Goal: Task Accomplishment & Management: Use online tool/utility

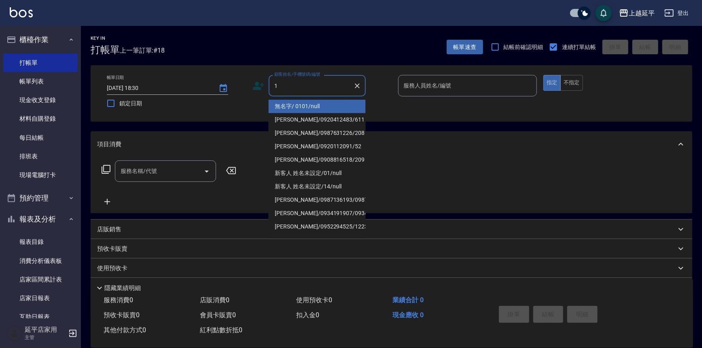
drag, startPoint x: 0, startPoint y: 0, endPoint x: 337, endPoint y: 107, distance: 353.4
click at [302, 110] on li "無名字/ 0101/null" at bounding box center [317, 106] width 97 height 13
type input "無名字/ 0101/null"
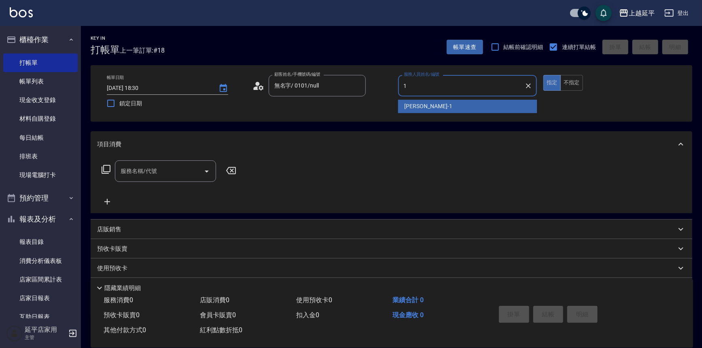
click at [420, 109] on span "[PERSON_NAME]-1" at bounding box center [429, 106] width 48 height 9
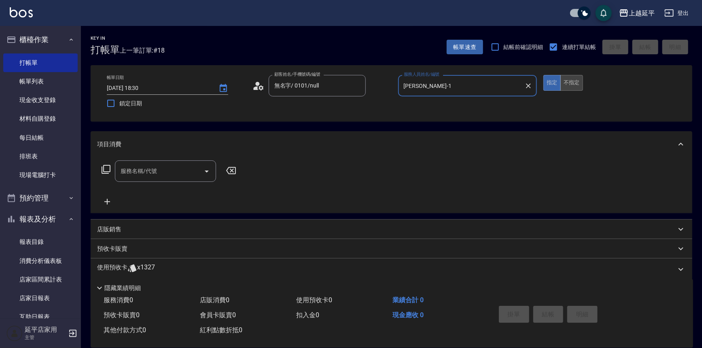
type input "[PERSON_NAME]-1"
click at [576, 83] on button "不指定" at bounding box center [572, 83] width 23 height 16
click at [206, 168] on icon "Open" at bounding box center [207, 171] width 10 height 10
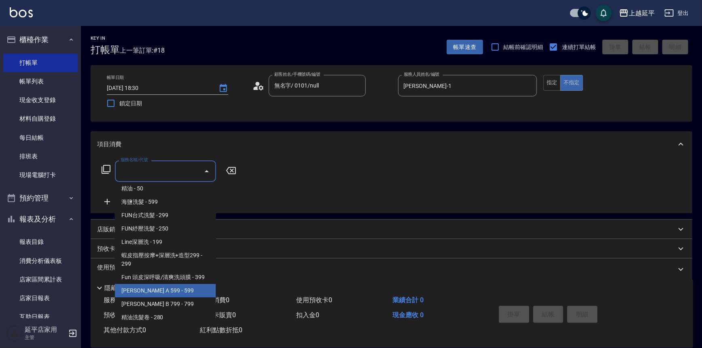
scroll to position [184, 0]
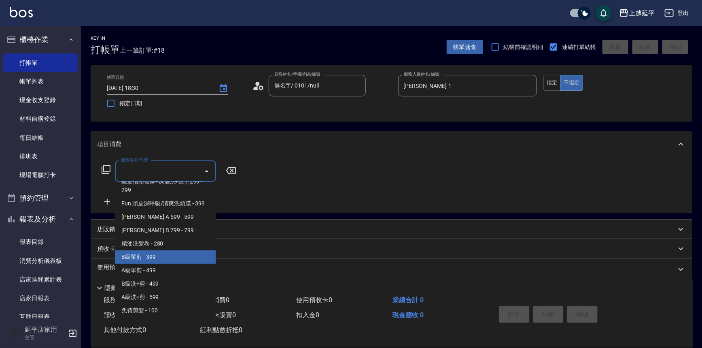
click at [158, 257] on span "B級單剪 - 399" at bounding box center [165, 256] width 101 height 13
type input "B級單剪(201)"
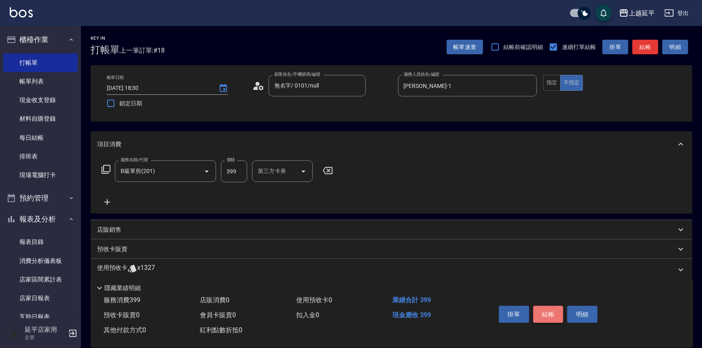
click at [546, 306] on button "結帳" at bounding box center [549, 314] width 30 height 17
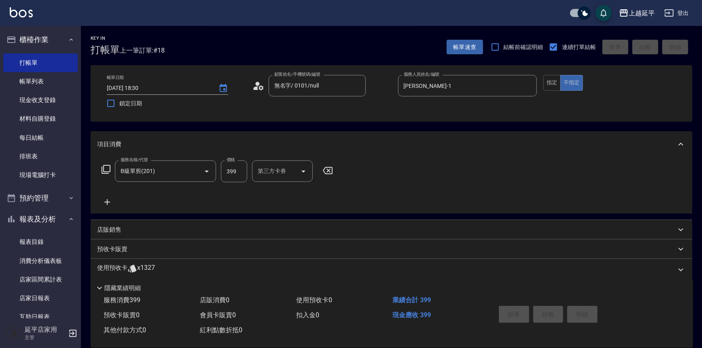
type input "[DATE] 19:09"
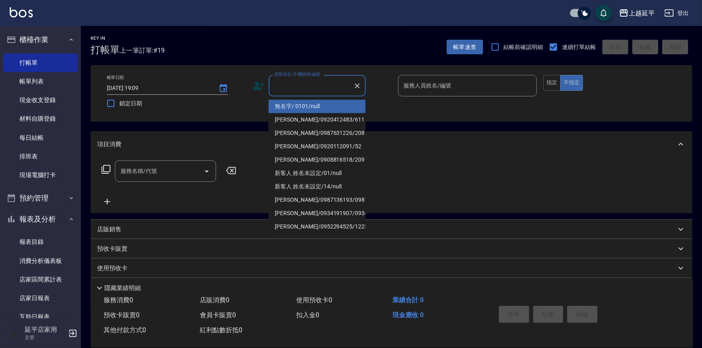
click at [319, 86] on input "顧客姓名/手機號碼/編號" at bounding box center [311, 86] width 78 height 14
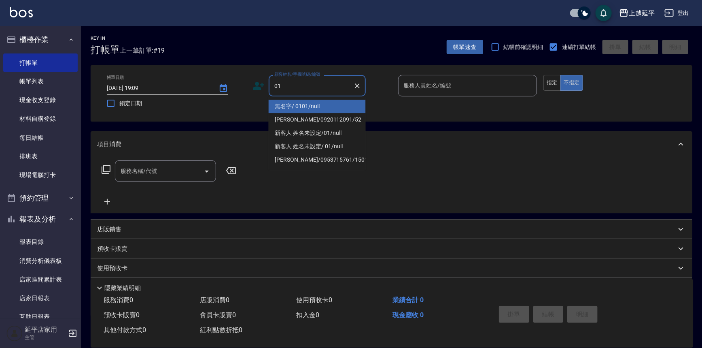
click at [320, 111] on li "無名字/ 0101/null" at bounding box center [317, 106] width 97 height 13
type input "無名字/ 0101/null"
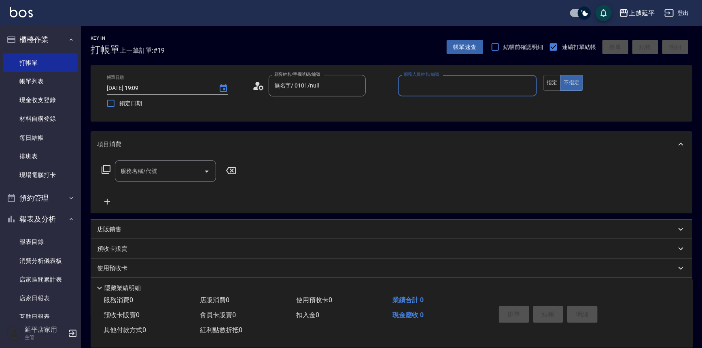
click at [417, 89] on input "服務人員姓名/編號" at bounding box center [468, 86] width 132 height 14
click at [423, 105] on div "[PERSON_NAME] -4" at bounding box center [467, 106] width 139 height 13
type input "[PERSON_NAME]-4"
click at [182, 172] on input "服務名稱/代號" at bounding box center [160, 171] width 82 height 14
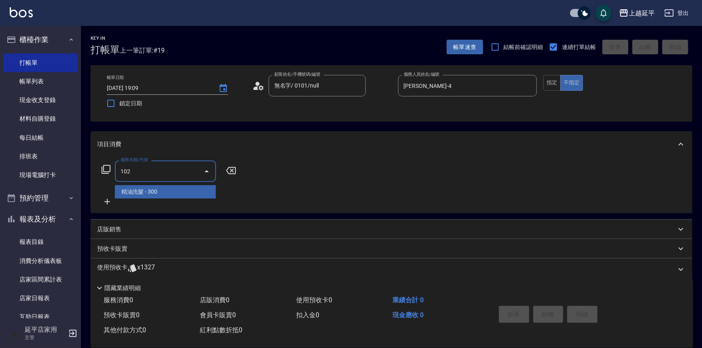
click at [170, 191] on span "精油洗髮 - 300" at bounding box center [165, 191] width 101 height 13
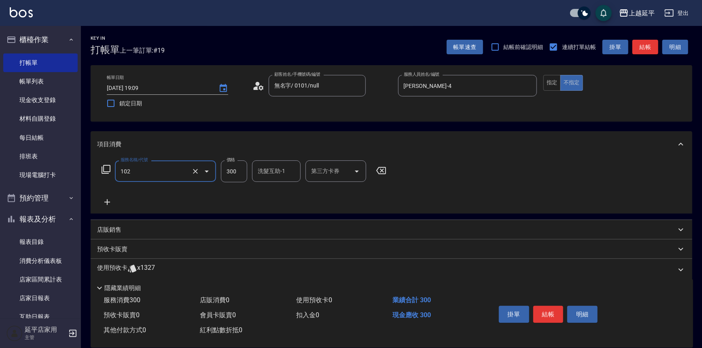
type input "精油洗髮(102)"
click at [647, 48] on button "結帳" at bounding box center [646, 47] width 26 height 15
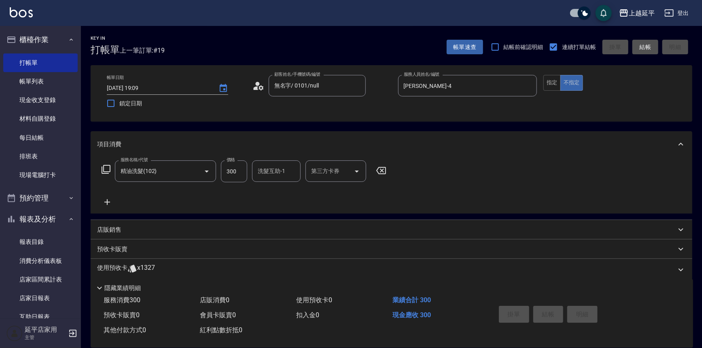
type input "[DATE] 19:12"
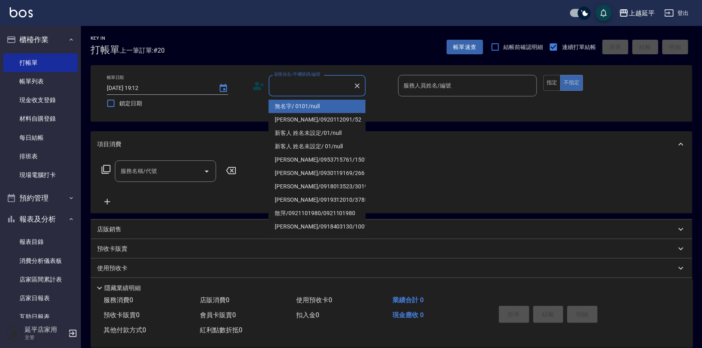
click at [313, 90] on input "顧客姓名/手機號碼/編號" at bounding box center [311, 86] width 78 height 14
drag, startPoint x: 324, startPoint y: 107, endPoint x: 425, endPoint y: 80, distance: 104.8
click at [326, 107] on li "無名字/ 0101/null" at bounding box center [317, 106] width 97 height 13
type input "無名字/ 0101/null"
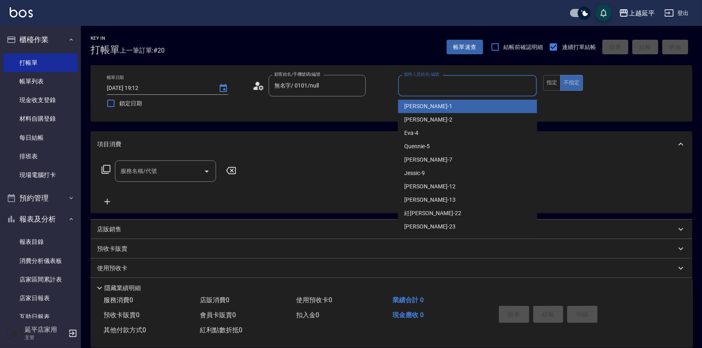
click at [427, 80] on input "服務人員姓名/編號" at bounding box center [468, 86] width 132 height 14
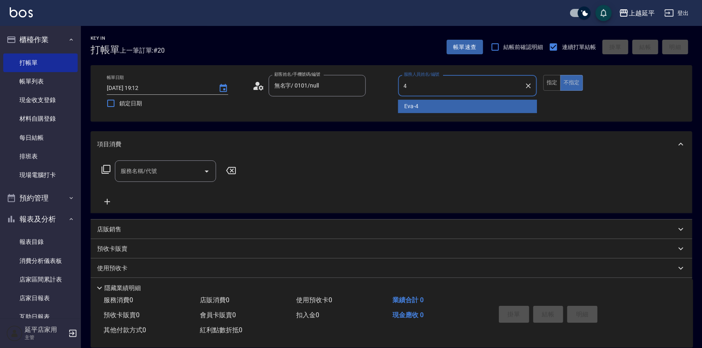
click at [427, 102] on div "[PERSON_NAME] -4" at bounding box center [467, 106] width 139 height 13
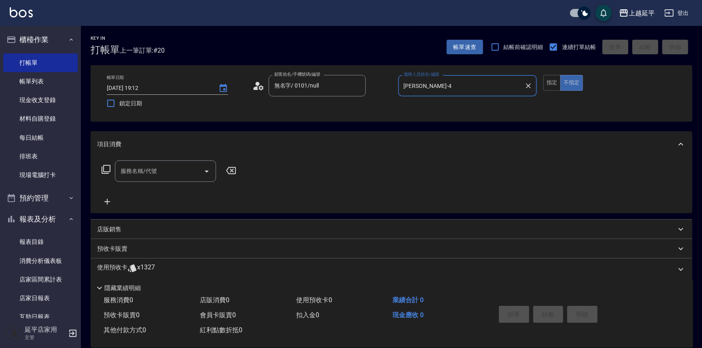
type input "[PERSON_NAME]-4"
click at [194, 170] on input "服務名稱/代號" at bounding box center [160, 171] width 82 height 14
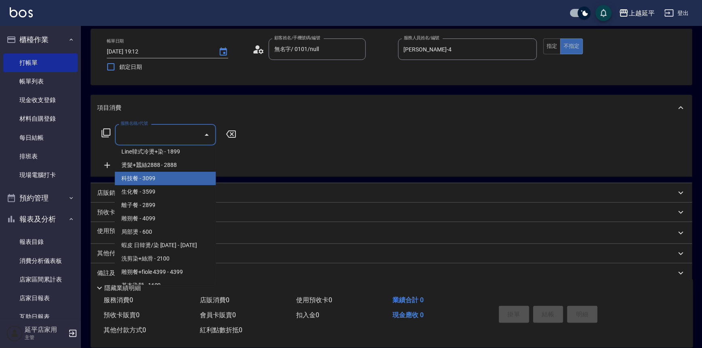
scroll to position [662, 0]
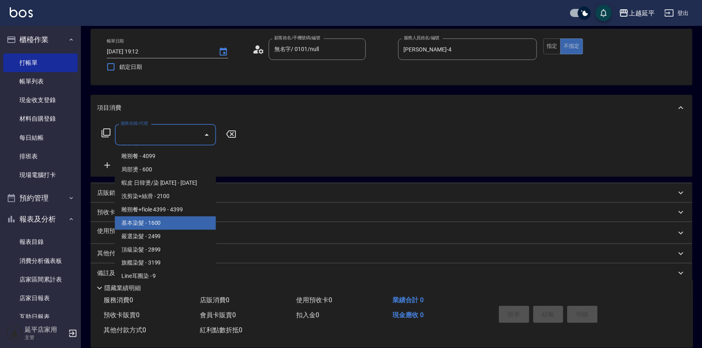
click at [178, 224] on span "基本染髮 - 1600" at bounding box center [165, 222] width 101 height 13
type input "基本染髮(401)"
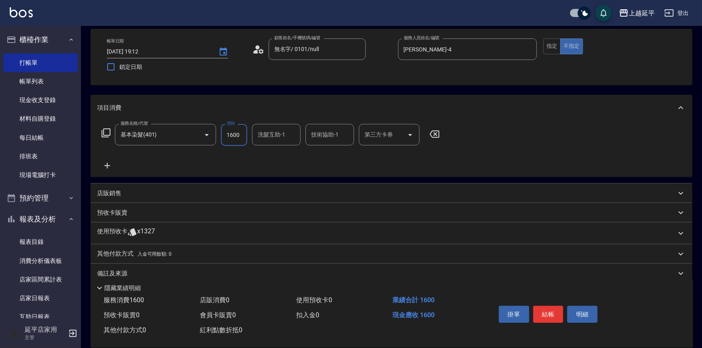
click at [239, 135] on input "1600" at bounding box center [234, 135] width 26 height 22
type input "1500"
click at [114, 163] on icon at bounding box center [107, 166] width 20 height 10
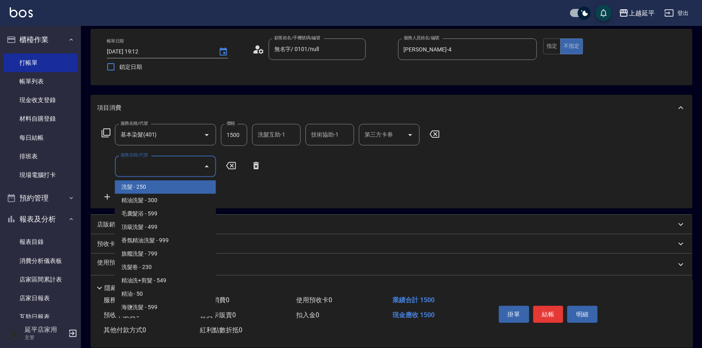
click at [145, 165] on input "服務名稱/代號" at bounding box center [160, 166] width 82 height 14
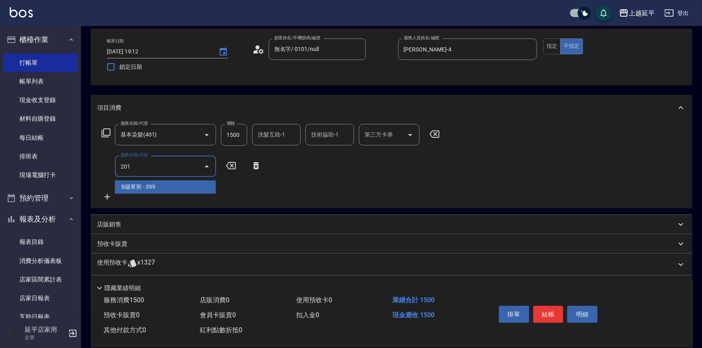
click at [162, 186] on span "B級單剪 - 399" at bounding box center [165, 186] width 101 height 13
type input "B級單剪(201)"
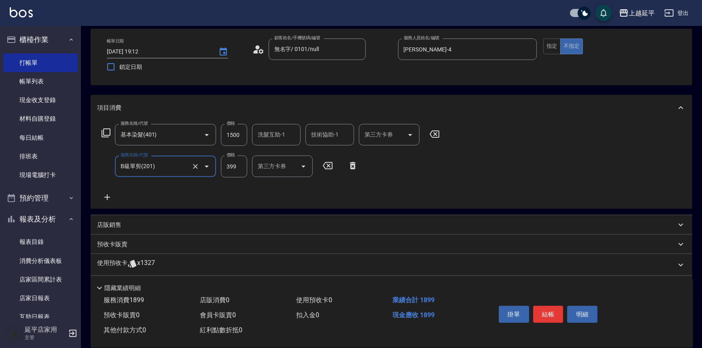
click at [235, 166] on input "399" at bounding box center [234, 166] width 26 height 22
type input "50"
click at [361, 189] on div "服務名稱/代號 基本染髮(401) 服務名稱/代號 價格 1500 價格 洗髮互助-1 洗髮互助-1 技術協助-1 技術協助-1 第三方卡券 第三方卡券 服務…" at bounding box center [271, 163] width 348 height 78
click at [557, 48] on button "指定" at bounding box center [552, 46] width 17 height 16
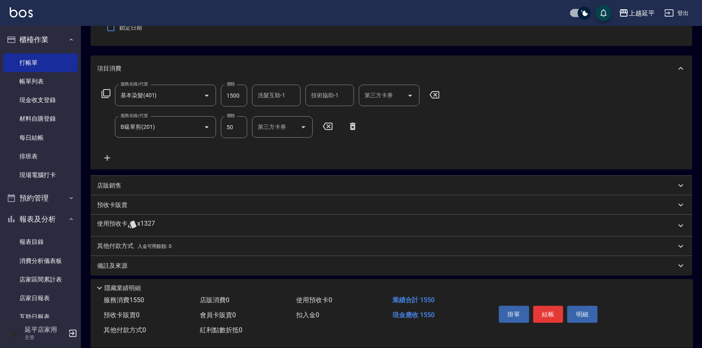
scroll to position [79, 0]
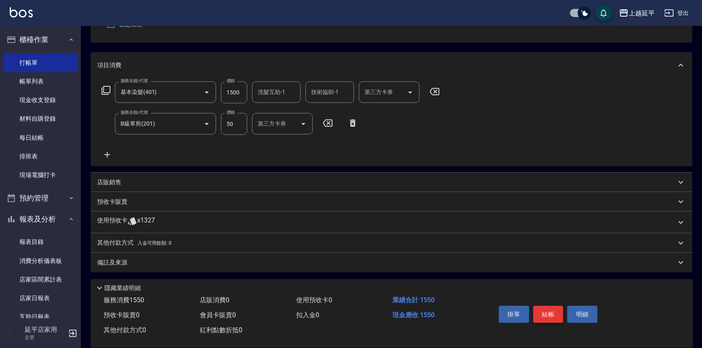
click at [544, 313] on button "結帳" at bounding box center [549, 314] width 30 height 17
type input "[DATE] 19:13"
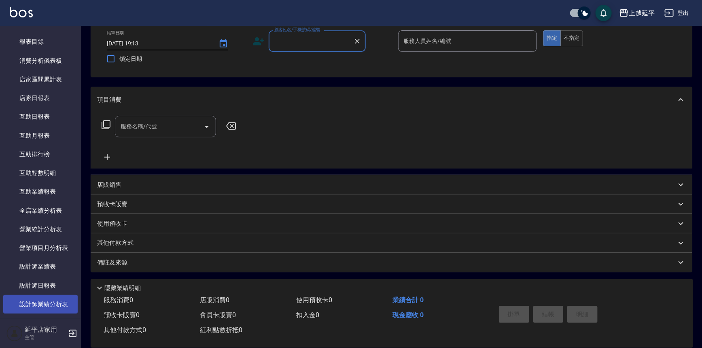
scroll to position [221, 0]
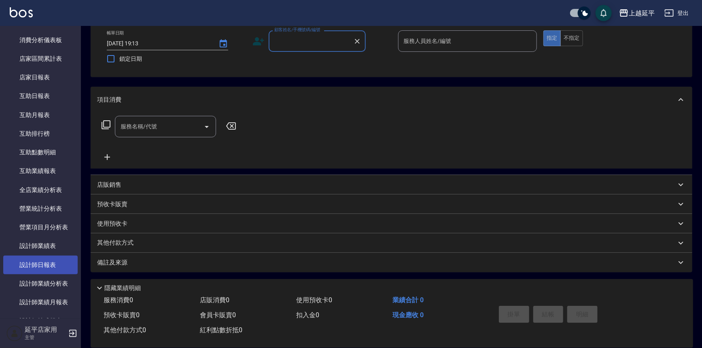
click at [46, 265] on link "設計師日報表" at bounding box center [40, 264] width 74 height 19
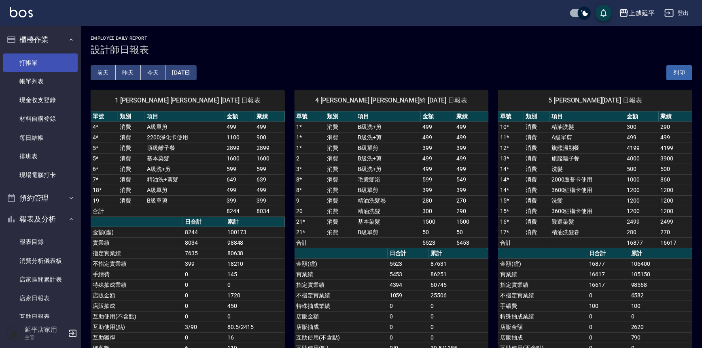
click at [32, 62] on link "打帳單" at bounding box center [40, 62] width 74 height 19
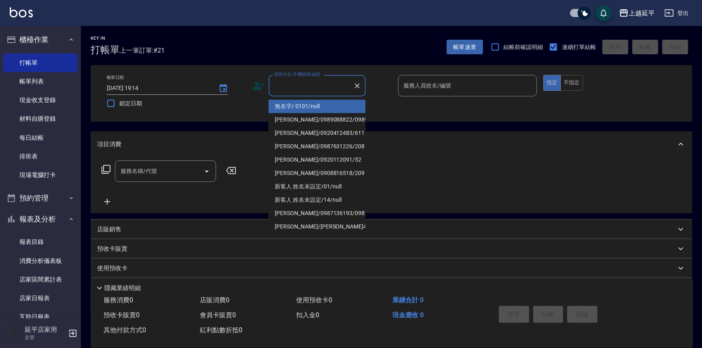
drag, startPoint x: 291, startPoint y: 87, endPoint x: 296, endPoint y: 87, distance: 4.9
click at [292, 87] on input "顧客姓名/手機號碼/編號" at bounding box center [311, 86] width 78 height 14
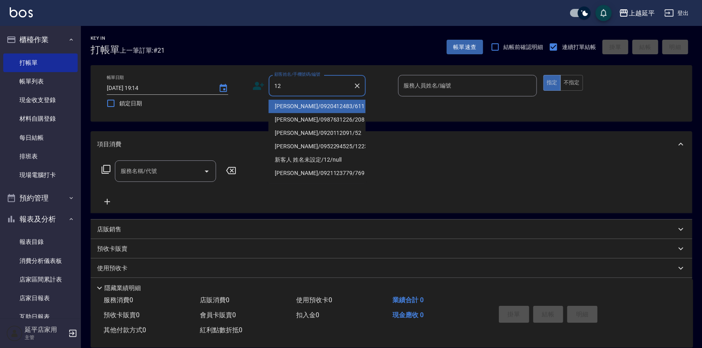
click at [303, 102] on li "[PERSON_NAME]/0920412483/611" at bounding box center [317, 106] width 97 height 13
type input "[PERSON_NAME]/0920412483/611"
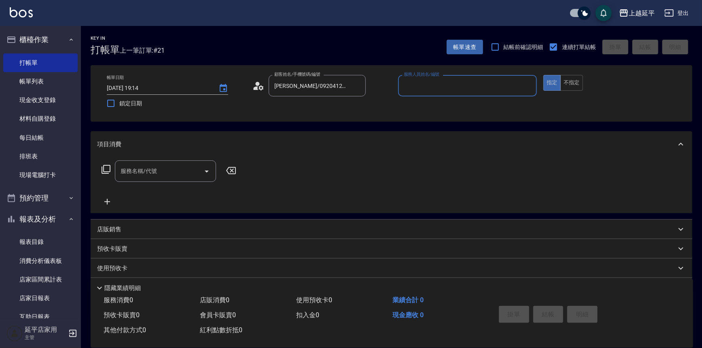
type input "Jessic-9"
click at [527, 85] on icon "Clear" at bounding box center [529, 86] width 8 height 8
click at [493, 89] on input "服務人員姓名/編號" at bounding box center [468, 86] width 132 height 14
click at [451, 112] on div "[PERSON_NAME] -12" at bounding box center [467, 106] width 139 height 13
type input "[PERSON_NAME]-12"
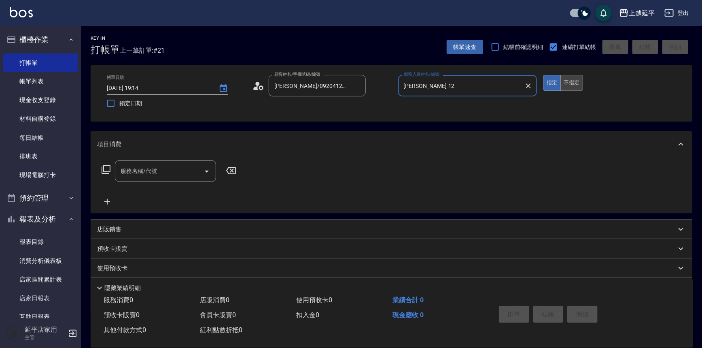
click at [572, 86] on button "不指定" at bounding box center [572, 83] width 23 height 16
click at [103, 170] on icon at bounding box center [106, 169] width 10 height 10
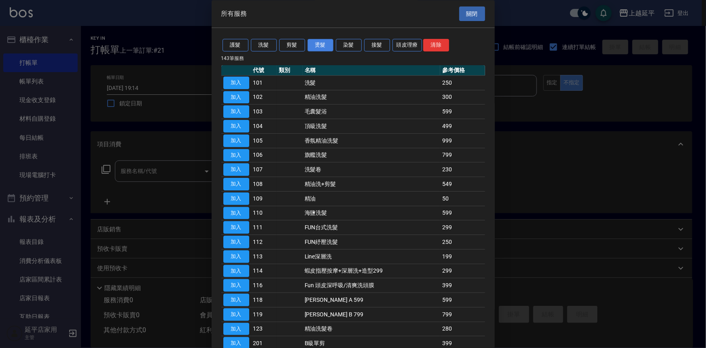
click at [318, 45] on button "燙髮" at bounding box center [321, 45] width 26 height 13
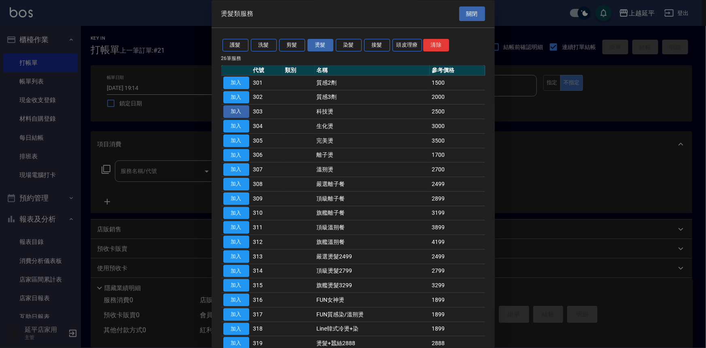
click at [240, 113] on button "加入" at bounding box center [236, 112] width 26 height 13
type input "科技燙(303)"
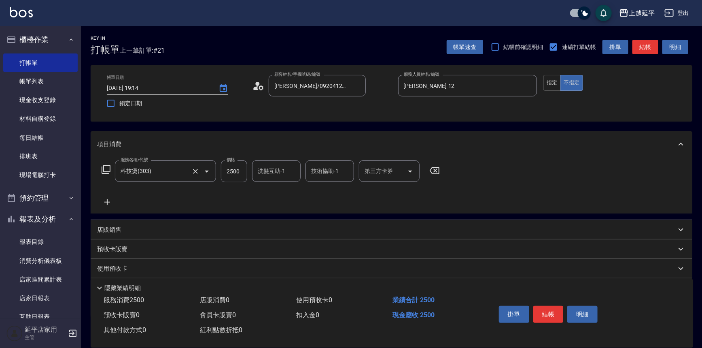
click at [197, 169] on icon "Clear" at bounding box center [195, 171] width 8 height 8
type input "科技燙(303)"
click at [107, 169] on icon at bounding box center [106, 169] width 10 height 10
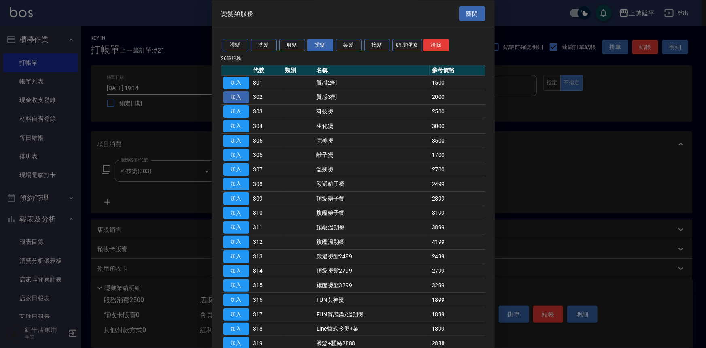
click at [236, 95] on button "加入" at bounding box center [236, 97] width 26 height 13
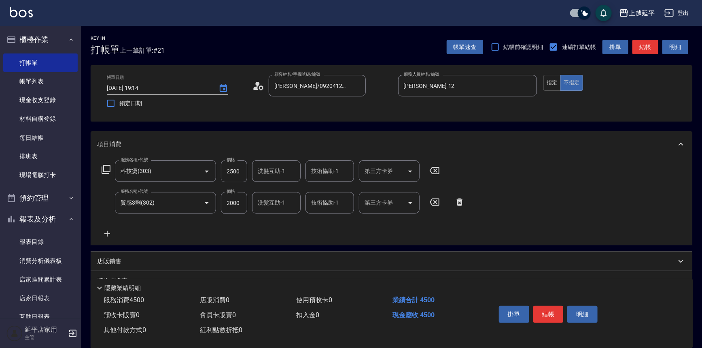
drag, startPoint x: 436, startPoint y: 170, endPoint x: 363, endPoint y: 182, distance: 73.9
click at [436, 170] on icon at bounding box center [435, 170] width 10 height 7
click at [242, 204] on input "2000" at bounding box center [234, 202] width 26 height 22
type input "2499"
click at [544, 312] on button "結帳" at bounding box center [549, 314] width 30 height 17
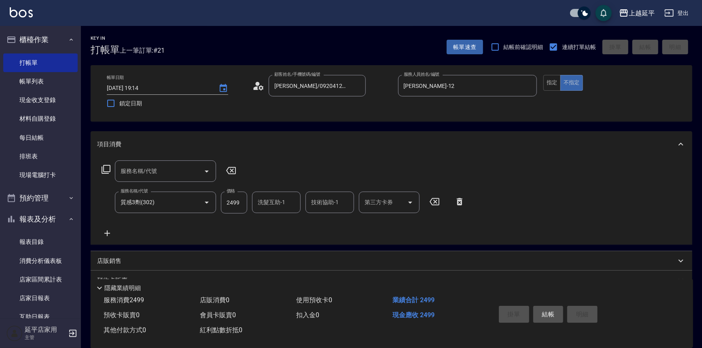
type input "[DATE] 19:19"
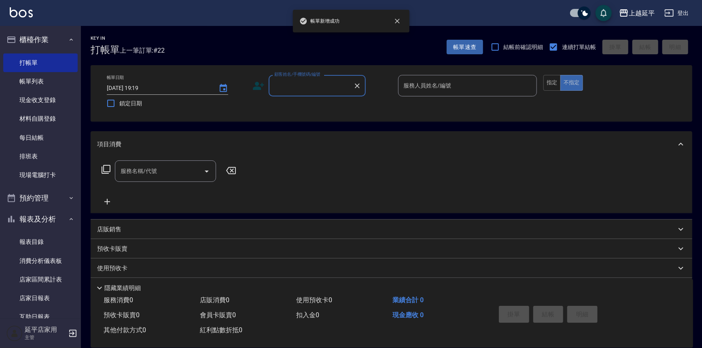
click at [328, 86] on input "顧客姓名/手機號碼/編號" at bounding box center [311, 86] width 78 height 14
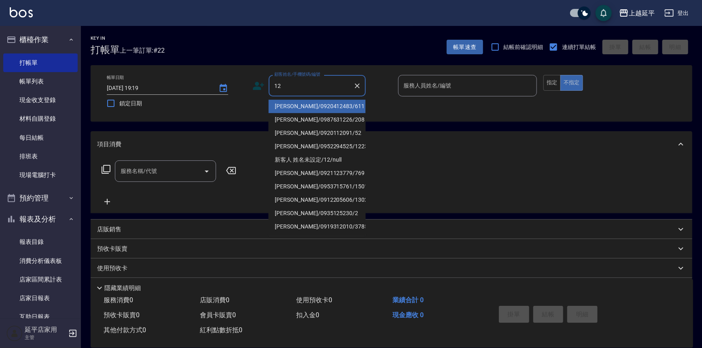
click at [324, 98] on ul "[PERSON_NAME]/0920412483/611 [PERSON_NAME]/0987631226/208 [PERSON_NAME]/0920112…" at bounding box center [317, 165] width 97 height 139
click at [320, 101] on li "[PERSON_NAME]/0920412483/611" at bounding box center [317, 106] width 97 height 13
type input "[PERSON_NAME]/0920412483/611"
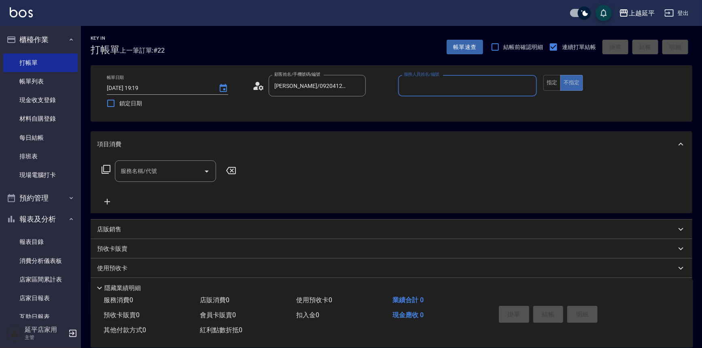
type input "Jessic-9"
drag, startPoint x: 529, startPoint y: 84, endPoint x: 513, endPoint y: 83, distance: 15.8
click at [528, 84] on icon "Clear" at bounding box center [529, 86] width 8 height 8
drag, startPoint x: 507, startPoint y: 83, endPoint x: 495, endPoint y: 92, distance: 14.2
click at [508, 83] on input "服務人員姓名/編號" at bounding box center [468, 86] width 132 height 14
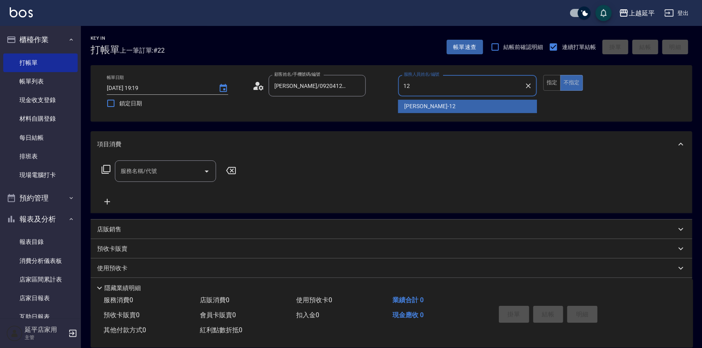
click at [462, 101] on div "[PERSON_NAME] -12" at bounding box center [467, 106] width 139 height 13
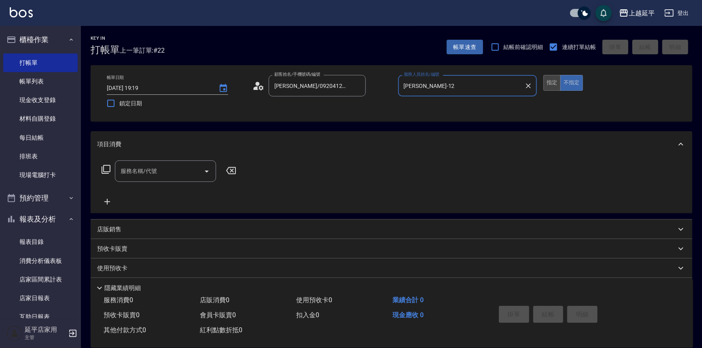
type input "[PERSON_NAME]-12"
click at [555, 83] on button "指定" at bounding box center [552, 83] width 17 height 16
drag, startPoint x: 163, startPoint y: 169, endPoint x: 159, endPoint y: 173, distance: 4.9
click at [162, 170] on input "服務名稱/代號" at bounding box center [160, 171] width 82 height 14
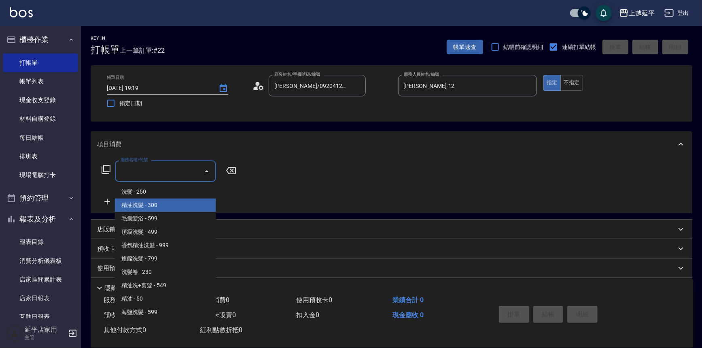
click at [166, 204] on span "精油洗髮 - 300" at bounding box center [165, 204] width 101 height 13
type input "精油洗髮(102)"
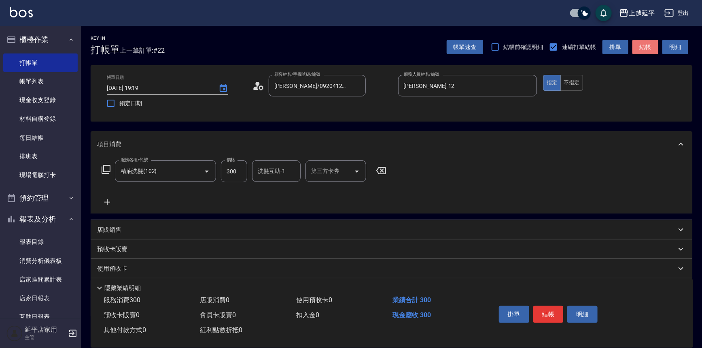
click at [646, 45] on button "結帳" at bounding box center [646, 47] width 26 height 15
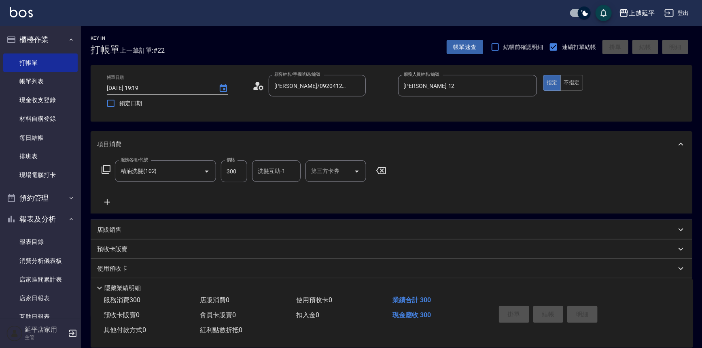
type input "[DATE] 19:20"
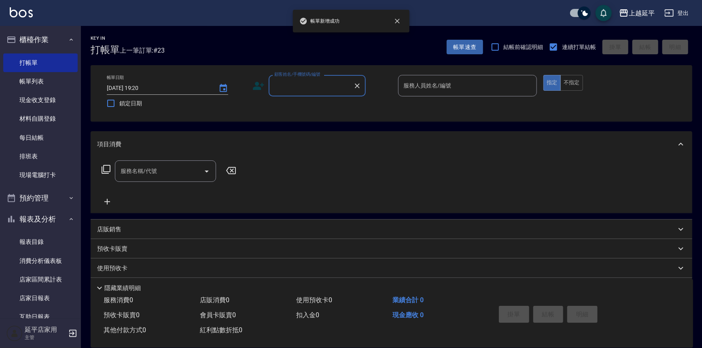
drag, startPoint x: 313, startPoint y: 83, endPoint x: 312, endPoint y: 88, distance: 5.0
click at [313, 83] on input "顧客姓名/手機號碼/編號" at bounding box center [311, 86] width 78 height 14
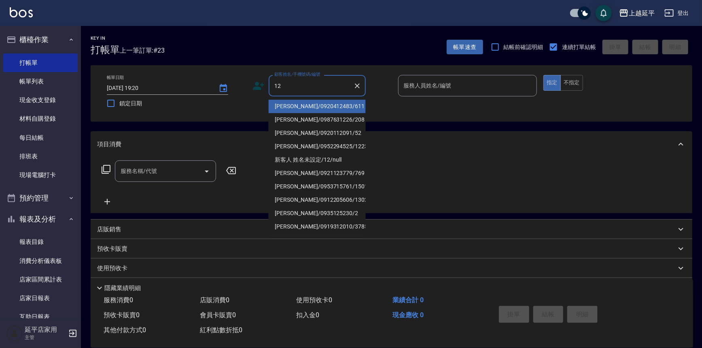
click at [308, 106] on li "[PERSON_NAME]/0920412483/611" at bounding box center [317, 106] width 97 height 13
type input "[PERSON_NAME]/0920412483/611"
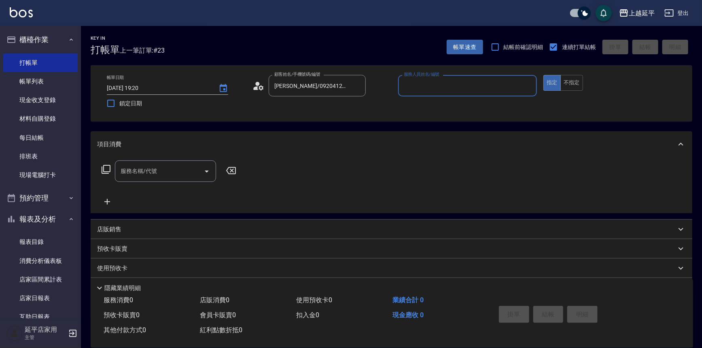
type input "Jessic-9"
click at [526, 85] on icon "Clear" at bounding box center [529, 86] width 8 height 8
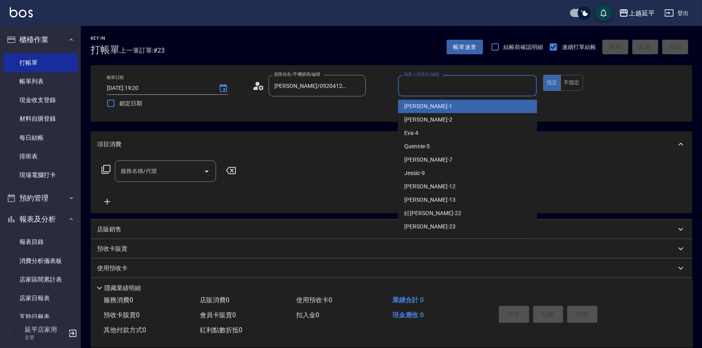
drag, startPoint x: 489, startPoint y: 86, endPoint x: 471, endPoint y: 96, distance: 20.6
click at [490, 86] on input "服務人員姓名/編號" at bounding box center [468, 86] width 132 height 14
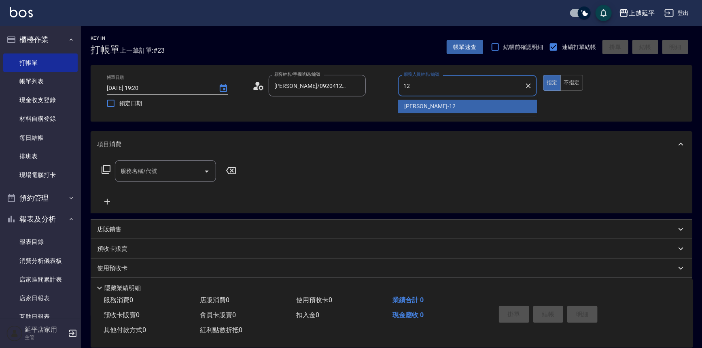
click at [425, 110] on span "[PERSON_NAME] -12" at bounding box center [430, 106] width 51 height 9
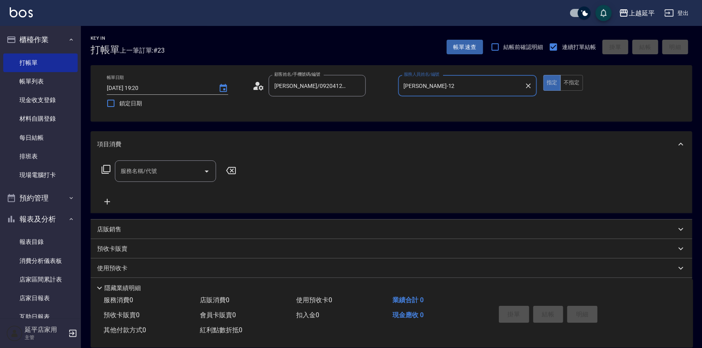
type input "[PERSON_NAME]-12"
click at [106, 168] on icon at bounding box center [106, 169] width 10 height 10
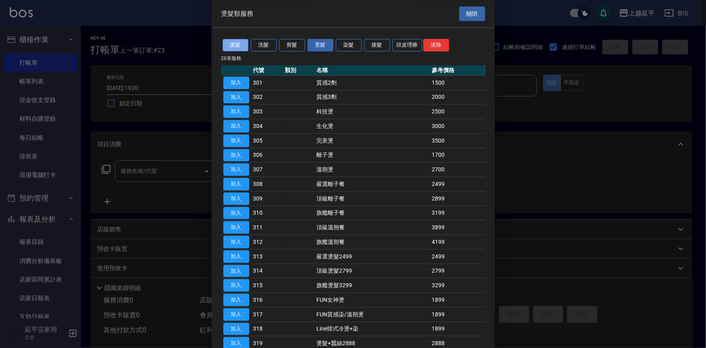
click at [242, 47] on button "護髮" at bounding box center [236, 45] width 26 height 13
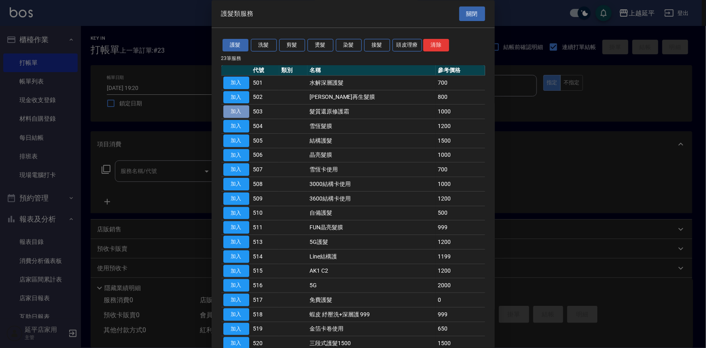
click at [234, 113] on button "加入" at bounding box center [236, 112] width 26 height 13
type input "髮質還原修護霜(503)"
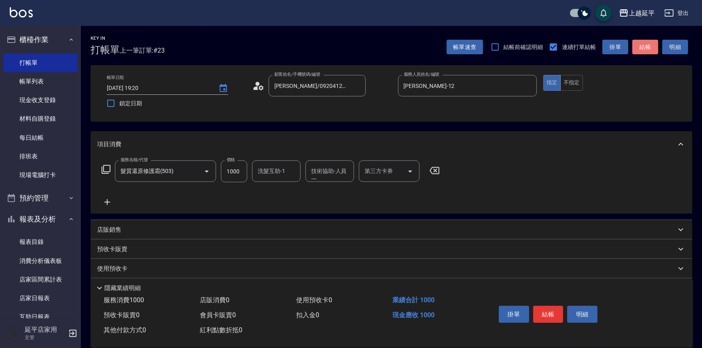
click at [649, 49] on button "結帳" at bounding box center [646, 47] width 26 height 15
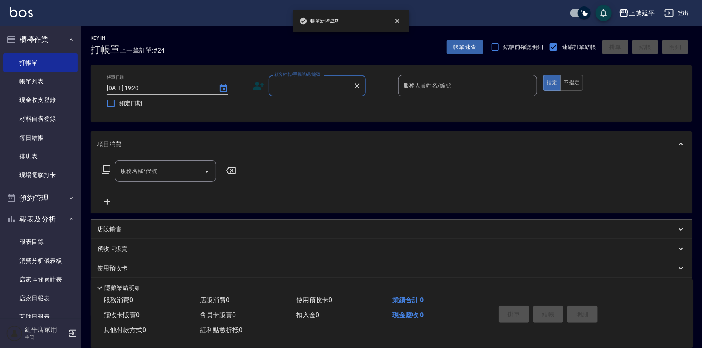
click at [335, 88] on input "顧客姓名/手機號碼/編號" at bounding box center [311, 86] width 78 height 14
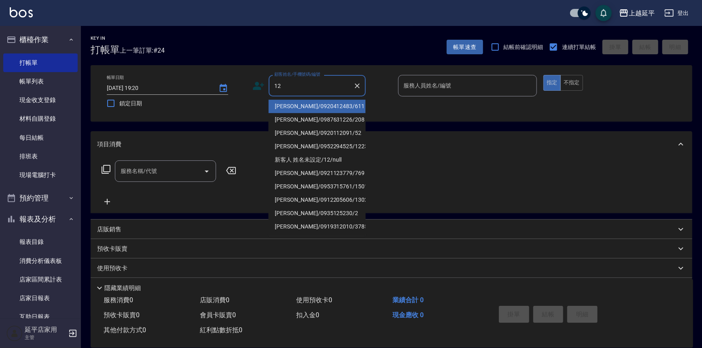
click at [323, 105] on li "[PERSON_NAME]/0920412483/611" at bounding box center [317, 106] width 97 height 13
type input "[PERSON_NAME]/0920412483/611"
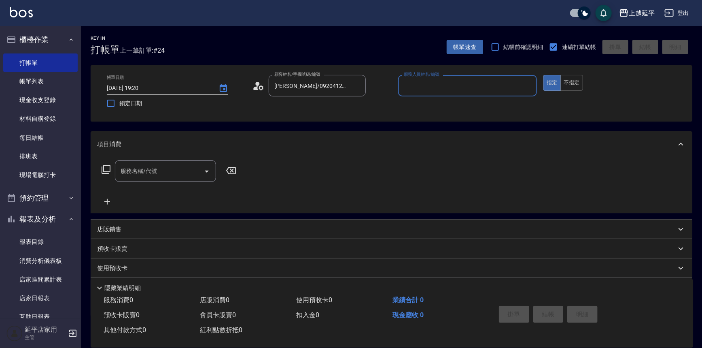
type input "Jessic-9"
click at [530, 85] on icon "Clear" at bounding box center [529, 86] width 8 height 8
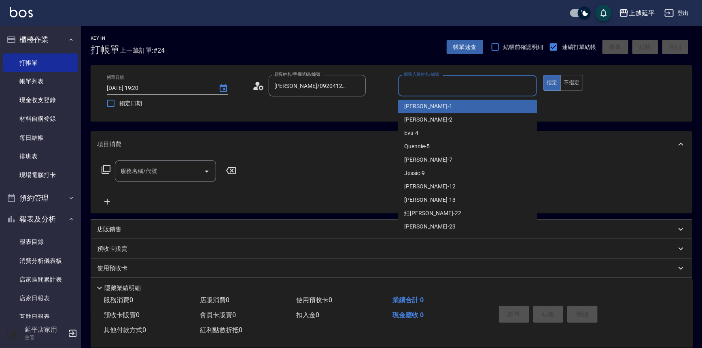
click at [508, 85] on input "服務人員姓名/編號" at bounding box center [468, 86] width 132 height 14
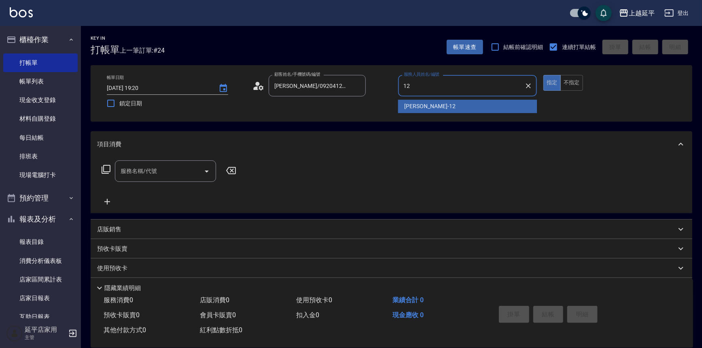
click at [447, 102] on div "[PERSON_NAME] -12" at bounding box center [467, 106] width 139 height 13
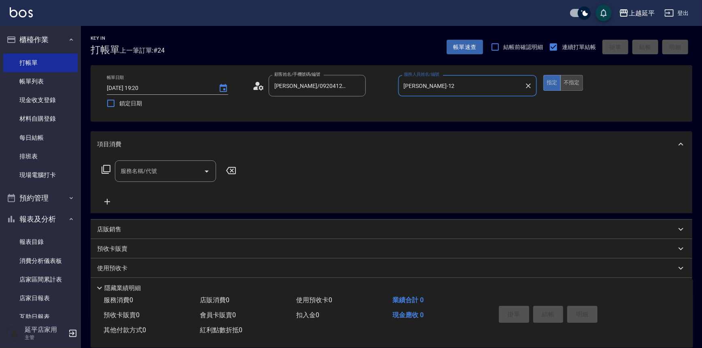
type input "[PERSON_NAME]-12"
drag, startPoint x: 570, startPoint y: 83, endPoint x: 555, endPoint y: 86, distance: 15.4
click at [569, 83] on button "不指定" at bounding box center [572, 83] width 23 height 16
click at [187, 165] on input "服務名稱/代號" at bounding box center [160, 171] width 82 height 14
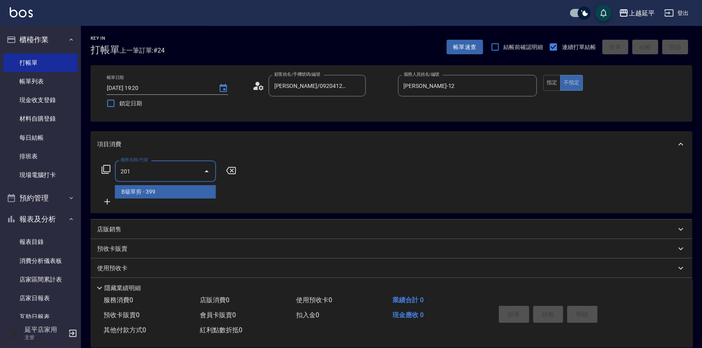
click at [189, 189] on span "B級單剪 - 399" at bounding box center [165, 191] width 101 height 13
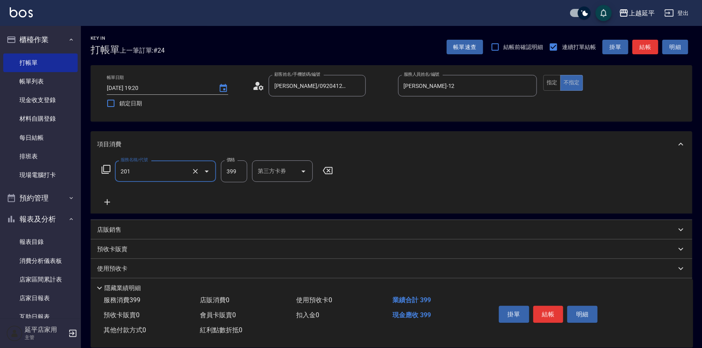
type input "B級單剪(201)"
click at [240, 170] on input "399" at bounding box center [234, 171] width 26 height 22
click at [196, 169] on icon "Clear" at bounding box center [195, 171] width 8 height 8
click at [184, 168] on input "服務名稱/代號" at bounding box center [154, 171] width 71 height 14
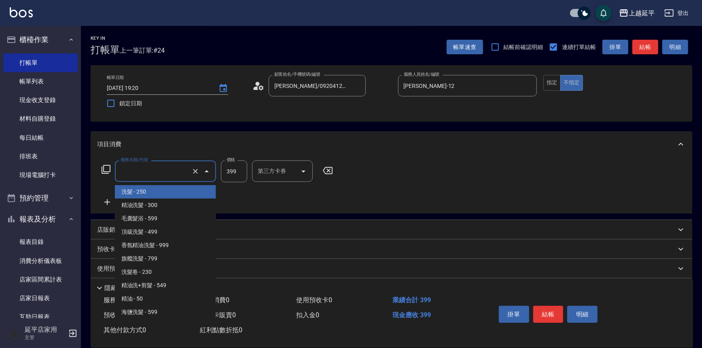
click at [149, 194] on span "洗髮 - 250" at bounding box center [165, 191] width 101 height 13
type input "洗髮(101)"
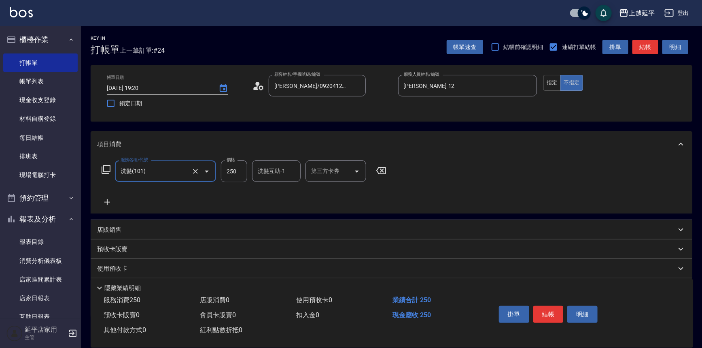
click at [240, 175] on input "250" at bounding box center [234, 171] width 26 height 22
type input "400"
click at [649, 44] on button "結帳" at bounding box center [646, 47] width 26 height 15
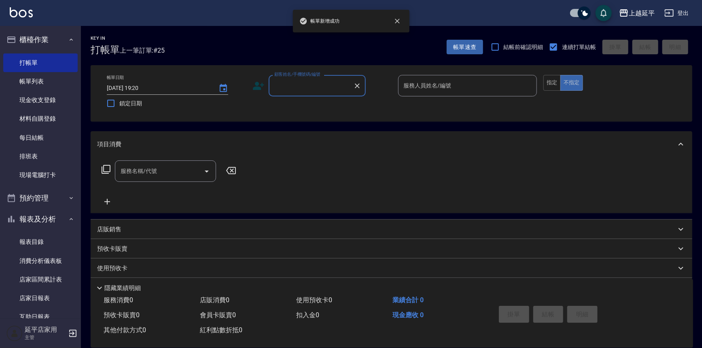
click at [303, 87] on input "顧客姓名/手機號碼/編號" at bounding box center [311, 86] width 78 height 14
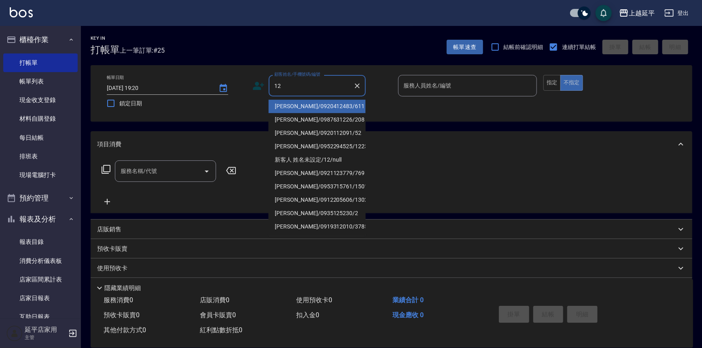
click at [296, 104] on li "[PERSON_NAME]/0920412483/611" at bounding box center [317, 106] width 97 height 13
type input "[PERSON_NAME]/0920412483/611"
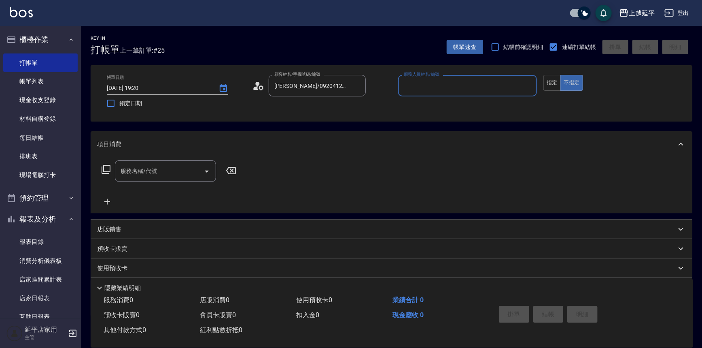
type input "Jessic-9"
click at [528, 85] on icon "Clear" at bounding box center [529, 86] width 8 height 8
drag, startPoint x: 489, startPoint y: 88, endPoint x: 482, endPoint y: 91, distance: 7.4
click at [489, 88] on input "服務人員姓名/編號" at bounding box center [468, 86] width 132 height 14
click at [419, 105] on span "[PERSON_NAME] -12" at bounding box center [430, 106] width 51 height 9
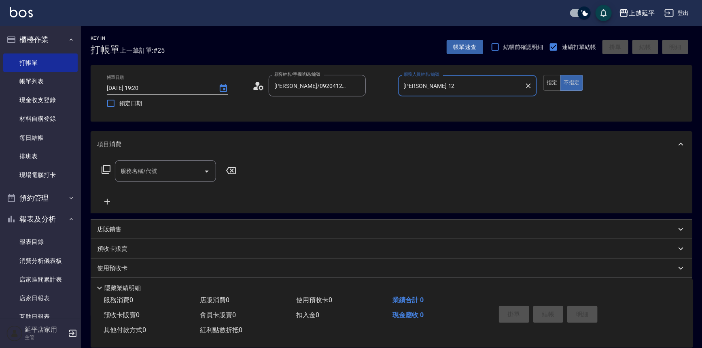
type input "[PERSON_NAME]-12"
click at [106, 167] on icon at bounding box center [106, 169] width 10 height 10
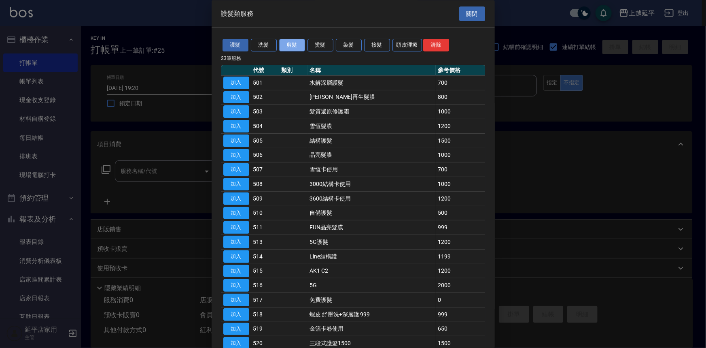
click at [291, 44] on button "剪髮" at bounding box center [292, 45] width 26 height 13
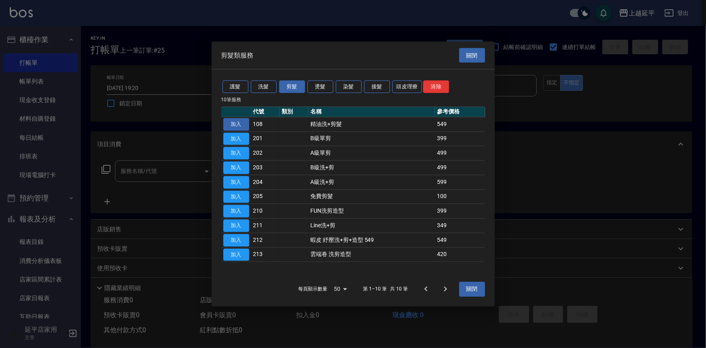
click at [244, 121] on button "加入" at bounding box center [236, 124] width 26 height 13
type input "精油洗+剪髮(108)"
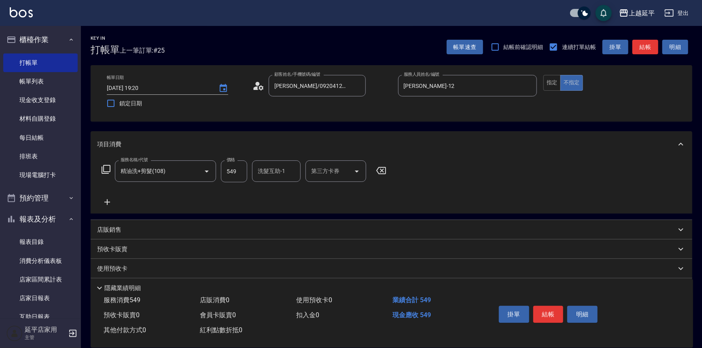
click at [106, 170] on icon at bounding box center [106, 169] width 10 height 10
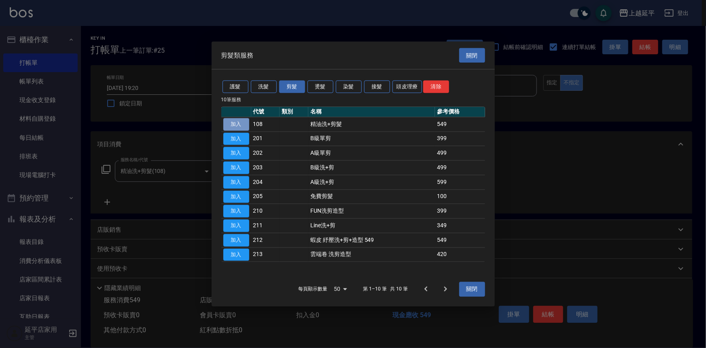
click at [236, 128] on button "加入" at bounding box center [236, 124] width 26 height 13
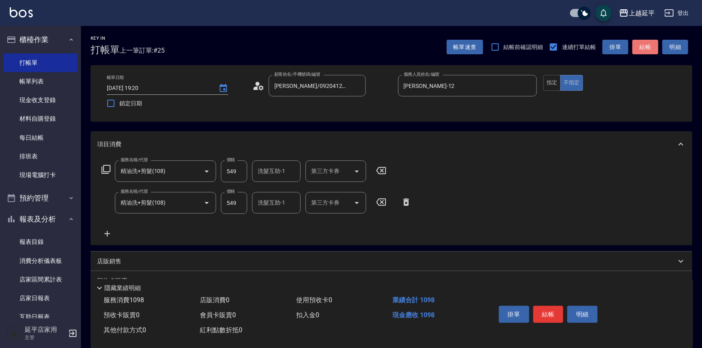
click at [648, 49] on button "結帳" at bounding box center [646, 47] width 26 height 15
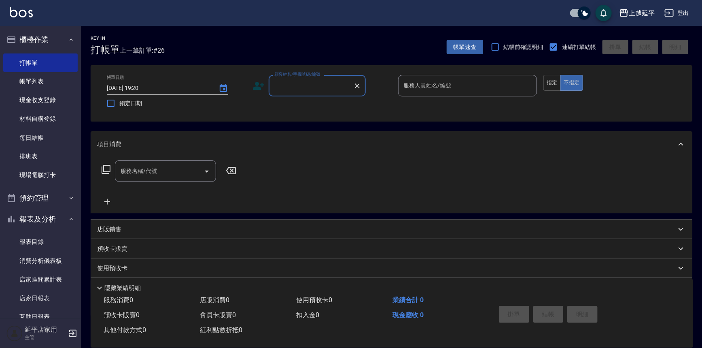
click at [308, 91] on input "顧客姓名/手機號碼/編號" at bounding box center [311, 86] width 78 height 14
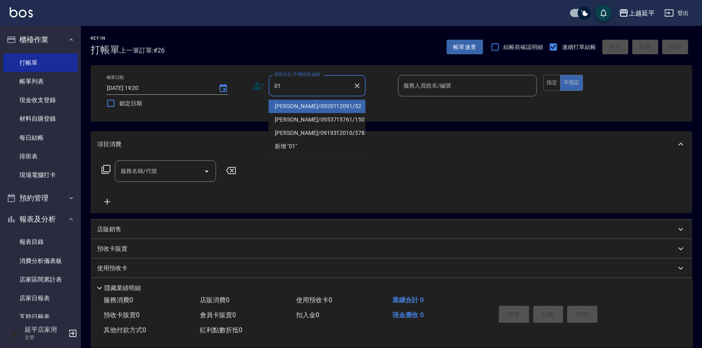
type input "[PERSON_NAME]/0920112091/52"
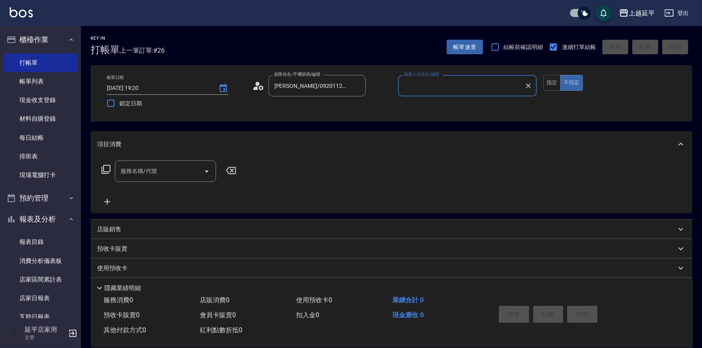
type input "[PERSON_NAME]-12"
type input "新客人 姓名未設定/01/null"
click at [357, 86] on icon "Clear" at bounding box center [357, 86] width 8 height 8
click at [530, 86] on icon "Clear" at bounding box center [528, 85] width 5 height 5
click at [305, 84] on div "顧客姓名/手機號碼/編號 顧客姓名/手機號碼/編號" at bounding box center [317, 85] width 97 height 21
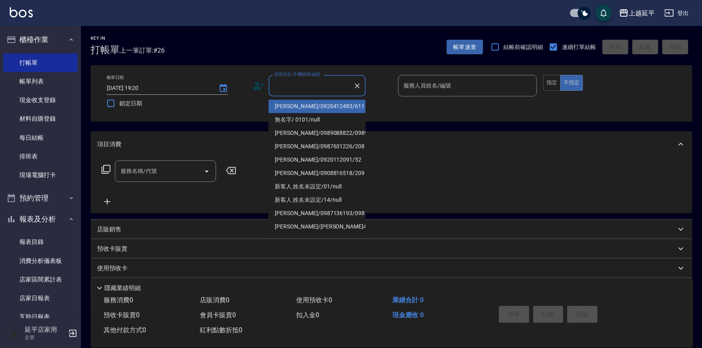
click at [312, 82] on input "顧客姓名/手機號碼/編號" at bounding box center [311, 86] width 78 height 14
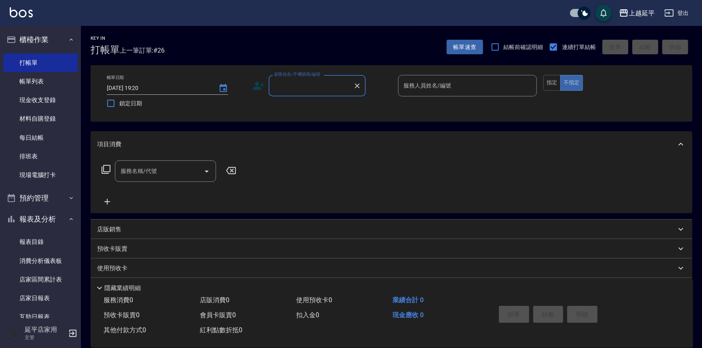
click at [313, 89] on input "顧客姓名/手機號碼/編號" at bounding box center [311, 86] width 78 height 14
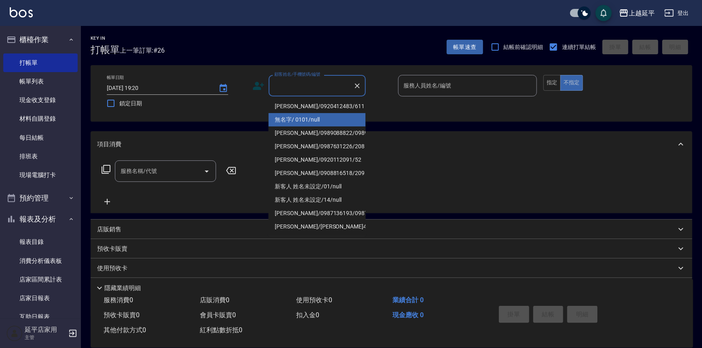
click at [313, 117] on li "無名字/ 0101/null" at bounding box center [317, 119] width 97 height 13
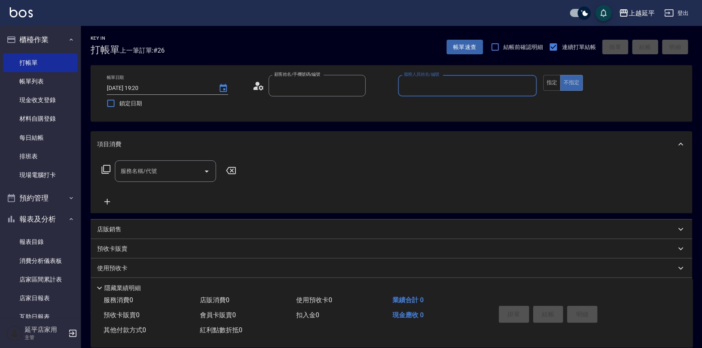
type input "無名字/ 0101/null"
click at [430, 86] on input "服務人員姓名/編號" at bounding box center [468, 86] width 132 height 14
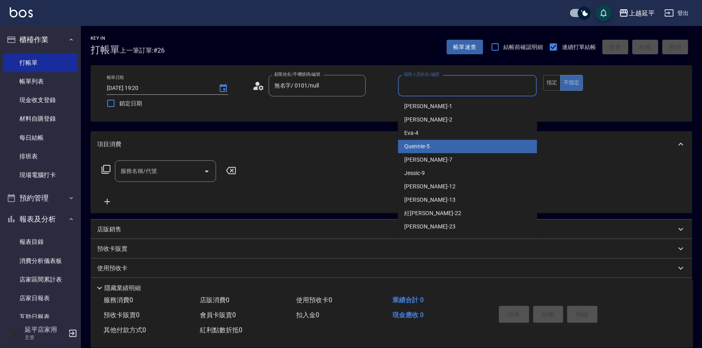
click at [443, 145] on div "Quennie -5" at bounding box center [467, 146] width 139 height 13
type input "Quennie-5"
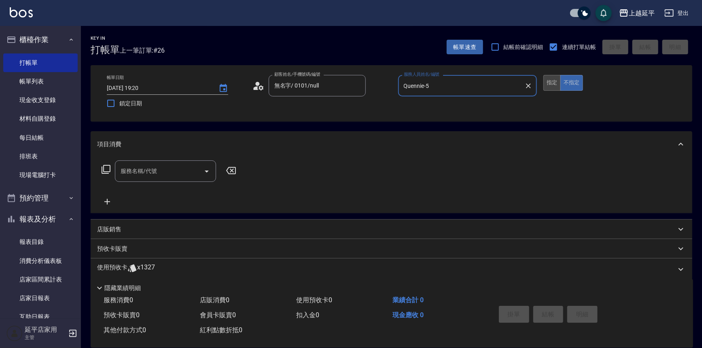
click at [555, 84] on button "指定" at bounding box center [552, 83] width 17 height 16
click at [125, 170] on div "服務名稱/代號 服務名稱/代號" at bounding box center [165, 170] width 101 height 21
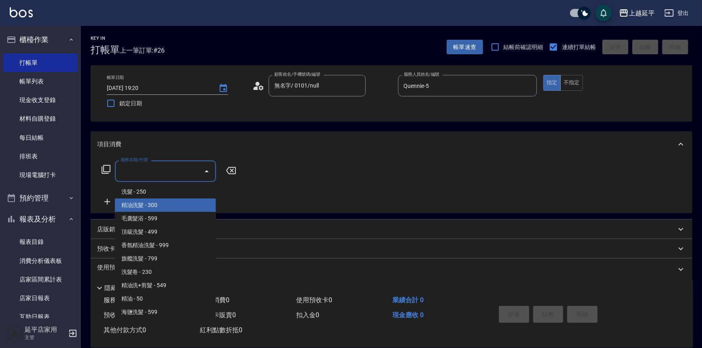
click at [162, 201] on span "精油洗髮 - 300" at bounding box center [165, 204] width 101 height 13
type input "精油洗髮(102)"
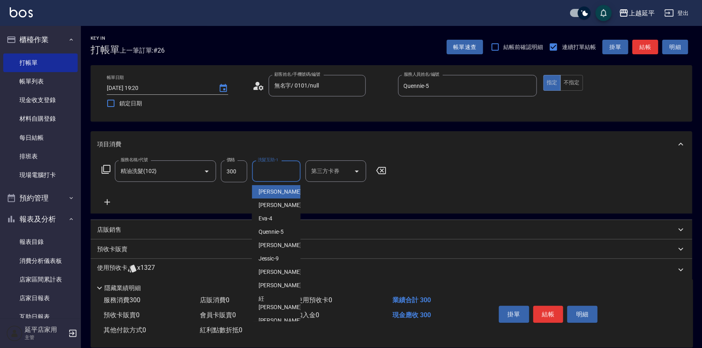
click at [289, 178] on input "洗髮互助-1" at bounding box center [276, 171] width 41 height 14
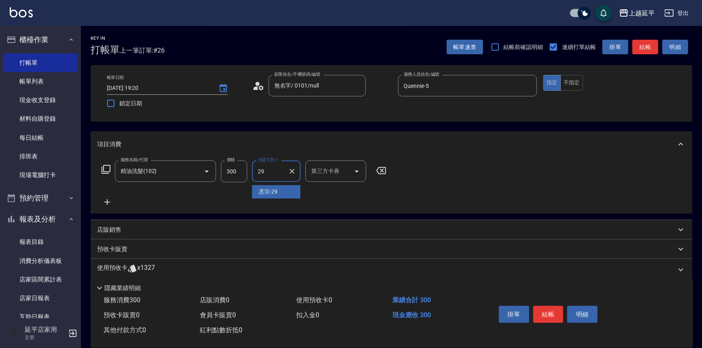
type input "丞宗-29"
click at [557, 313] on button "結帳" at bounding box center [549, 314] width 30 height 17
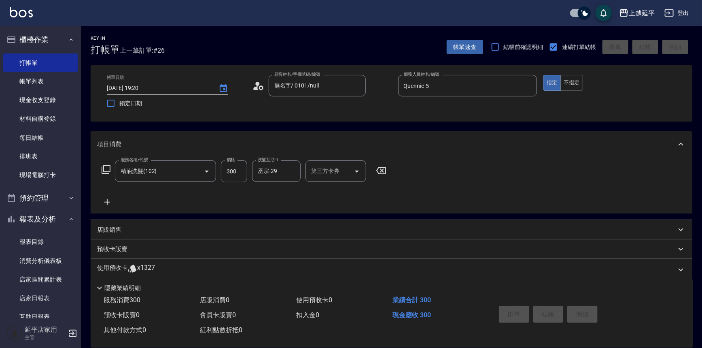
type input "[DATE] 19:33"
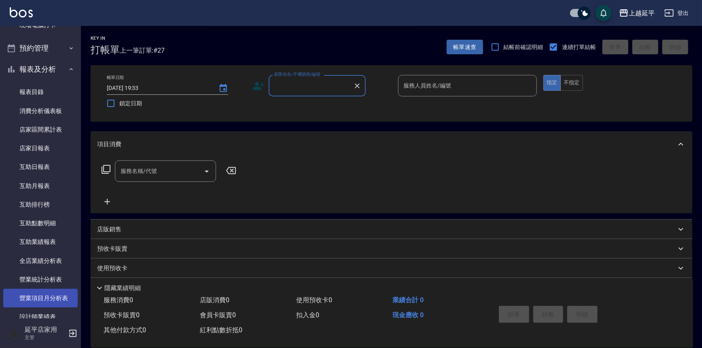
scroll to position [184, 0]
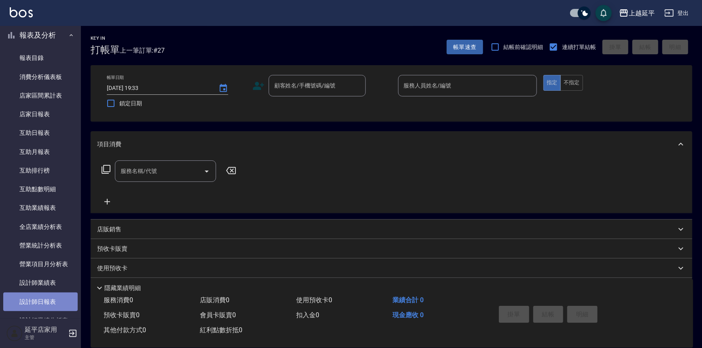
click at [40, 300] on link "設計師日報表" at bounding box center [40, 301] width 74 height 19
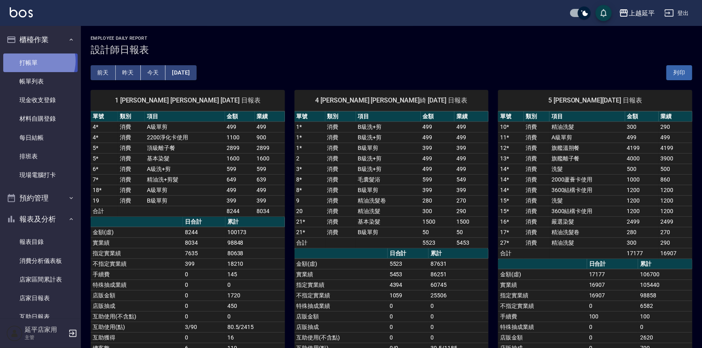
click at [37, 61] on link "打帳單" at bounding box center [40, 62] width 74 height 19
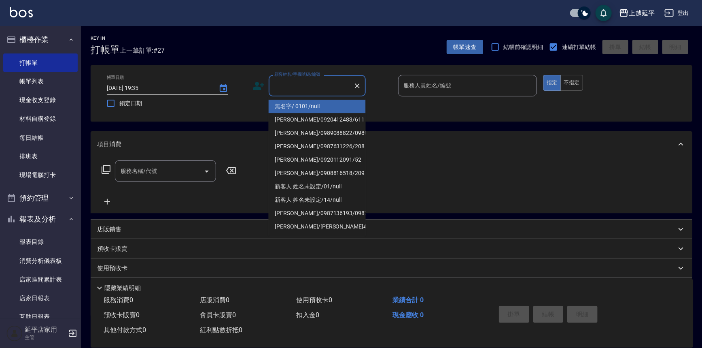
click at [312, 91] on input "顧客姓名/手機號碼/編號" at bounding box center [311, 86] width 78 height 14
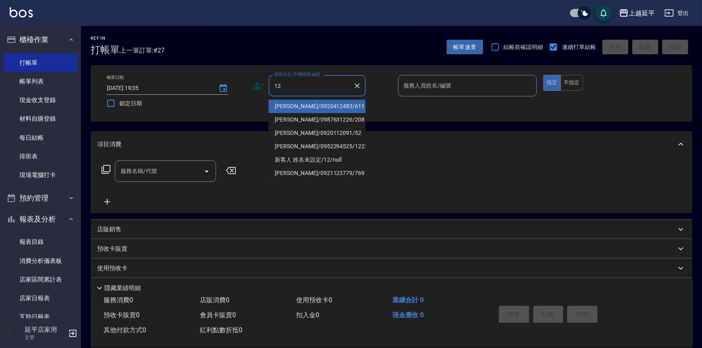
click at [313, 107] on li "[PERSON_NAME]/0920412483/611" at bounding box center [317, 106] width 97 height 13
type input "[PERSON_NAME]/0920412483/611"
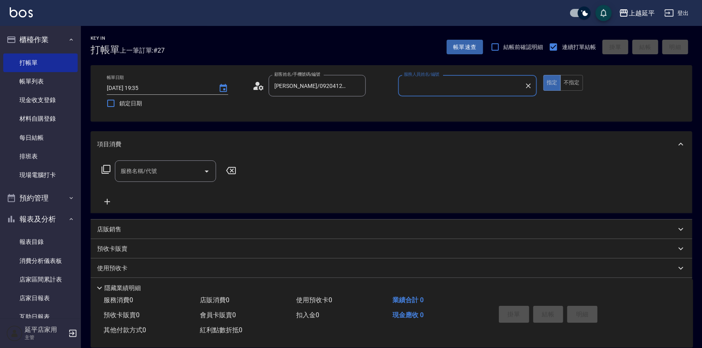
type input "Jessic-9"
drag, startPoint x: 529, startPoint y: 85, endPoint x: 504, endPoint y: 85, distance: 25.5
click at [529, 85] on icon "Clear" at bounding box center [529, 86] width 8 height 8
click at [501, 85] on input "服務人員姓名/編號" at bounding box center [468, 86] width 132 height 14
click at [444, 105] on div "[PERSON_NAME] -12" at bounding box center [467, 106] width 139 height 13
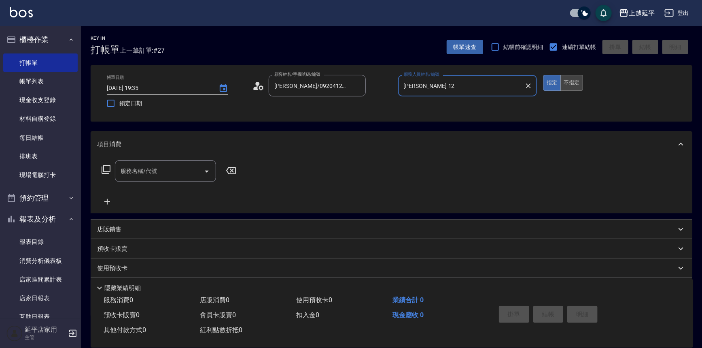
type input "[PERSON_NAME]-12"
drag, startPoint x: 567, startPoint y: 82, endPoint x: 501, endPoint y: 108, distance: 71.1
click at [566, 83] on button "不指定" at bounding box center [572, 83] width 23 height 16
click at [171, 173] on input "服務名稱/代號" at bounding box center [160, 171] width 82 height 14
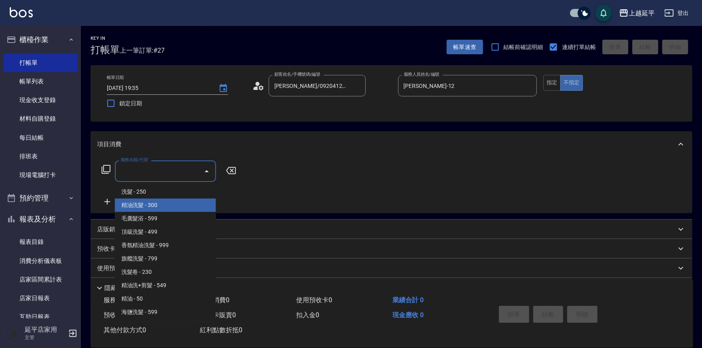
click at [159, 202] on span "精油洗髮 - 300" at bounding box center [165, 204] width 101 height 13
type input "精油洗髮(102)"
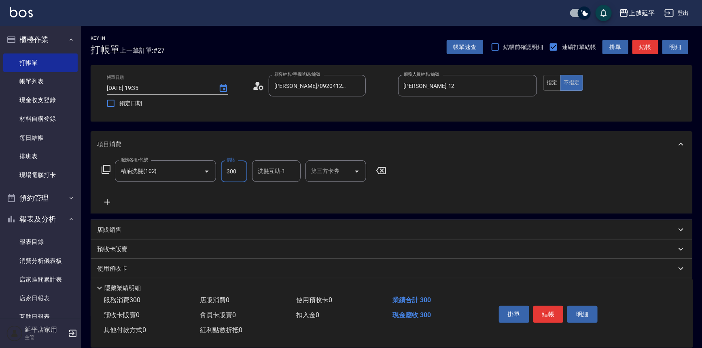
click at [236, 172] on input "300" at bounding box center [234, 171] width 26 height 22
type input "350"
click at [183, 197] on div "服務名稱/代號 精油洗髮(102) 服務名稱/代號 價格 350 價格 洗髮互助-1 洗髮互助-1 第三方卡券 第三方卡券" at bounding box center [244, 183] width 294 height 47
click at [111, 229] on p "店販銷售" at bounding box center [109, 229] width 24 height 9
click at [128, 261] on input "服務人員姓名/編號" at bounding box center [127, 260] width 53 height 14
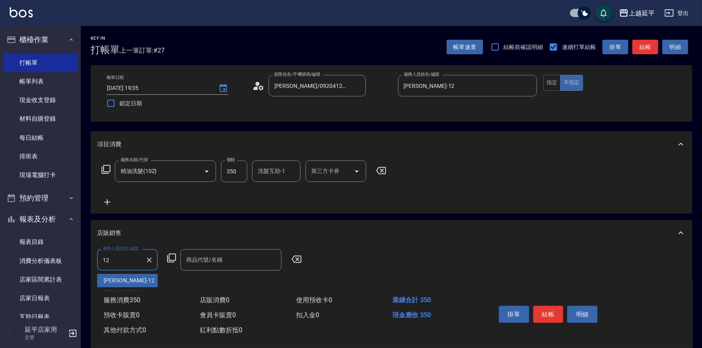
click at [124, 278] on span "[PERSON_NAME] -12" at bounding box center [129, 280] width 51 height 9
type input "[PERSON_NAME]-12"
click at [170, 257] on icon at bounding box center [172, 258] width 10 height 10
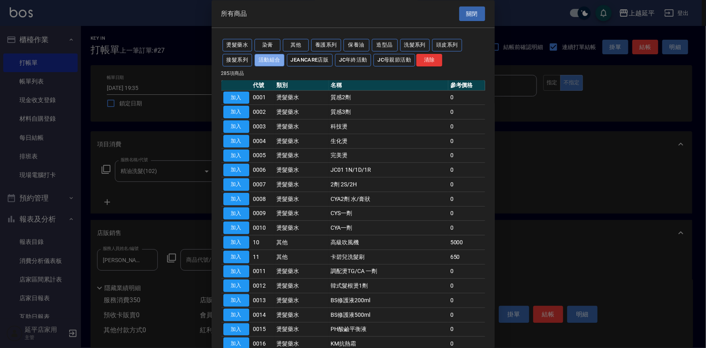
click at [273, 60] on button "活動組合" at bounding box center [270, 60] width 30 height 13
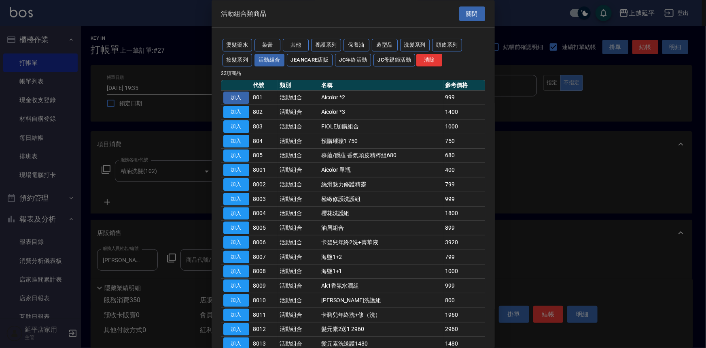
click at [232, 99] on button "加入" at bounding box center [236, 97] width 26 height 13
type input "Aicolor *2"
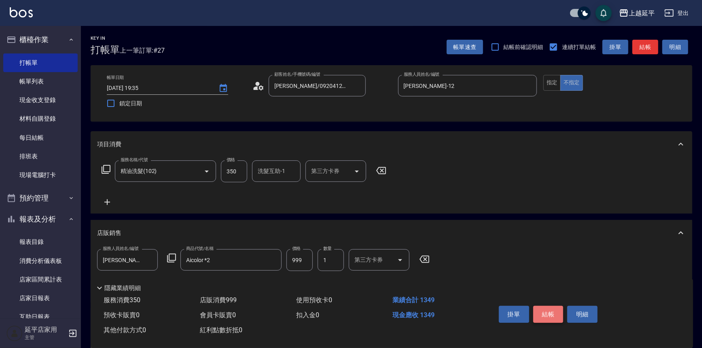
click at [538, 311] on button "結帳" at bounding box center [549, 314] width 30 height 17
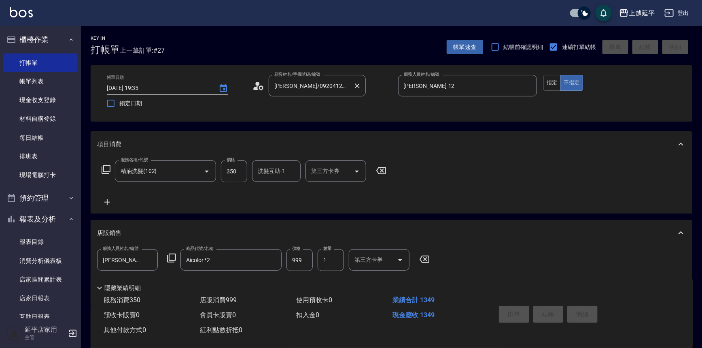
type input "[DATE] 19:55"
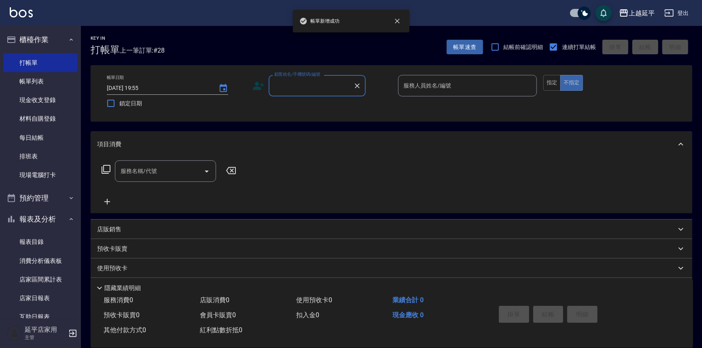
click at [305, 87] on input "顧客姓名/手機號碼/編號" at bounding box center [311, 86] width 78 height 14
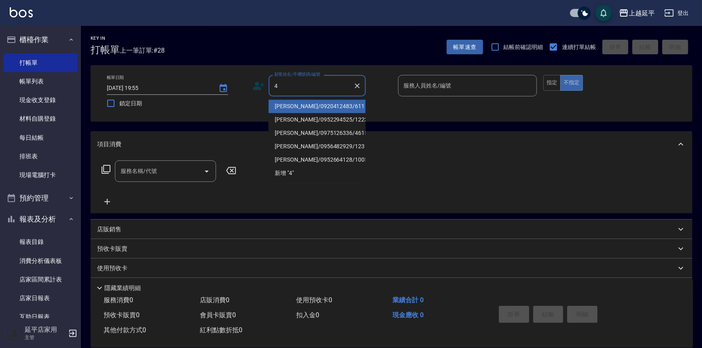
click at [306, 104] on li "[PERSON_NAME]/0920412483/611" at bounding box center [317, 106] width 97 height 13
type input "[PERSON_NAME]/0920412483/611"
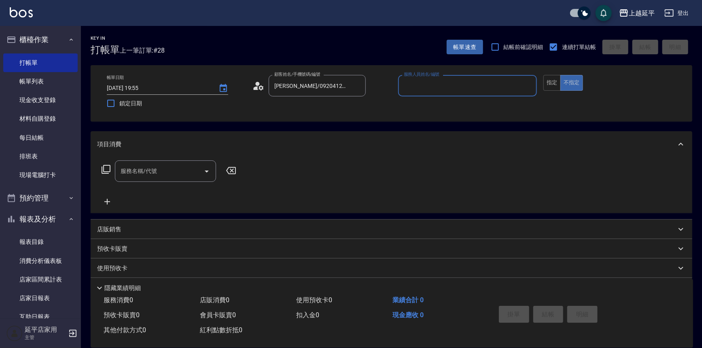
type input "Jessic-9"
drag, startPoint x: 529, startPoint y: 85, endPoint x: 522, endPoint y: 85, distance: 6.5
click at [527, 85] on icon "Clear" at bounding box center [529, 86] width 8 height 8
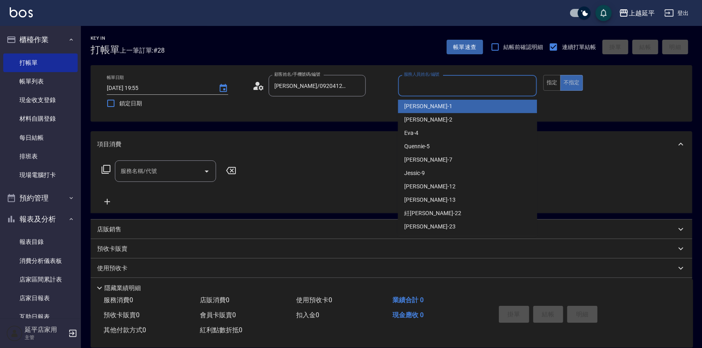
click at [500, 85] on input "服務人員姓名/編號" at bounding box center [468, 86] width 132 height 14
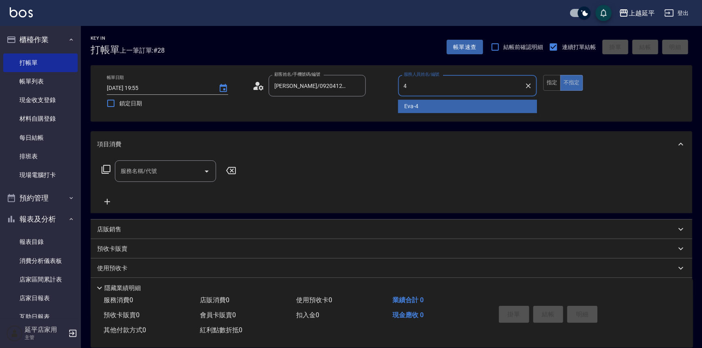
click at [432, 102] on div "[PERSON_NAME] -4" at bounding box center [467, 106] width 139 height 13
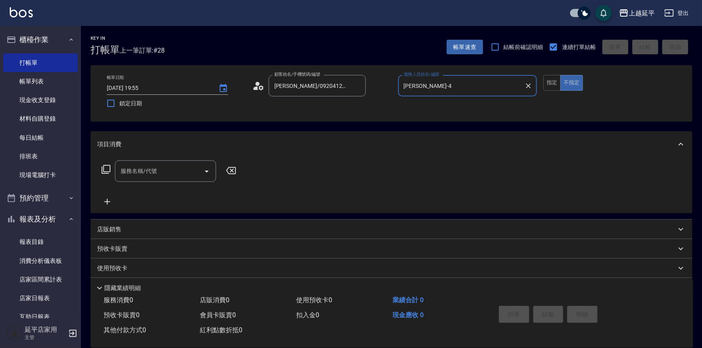
type input "[PERSON_NAME]-4"
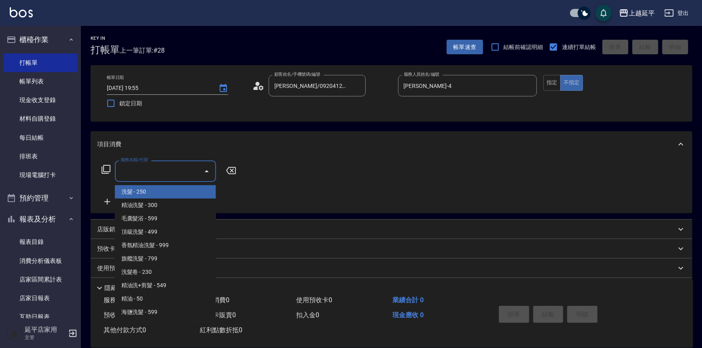
drag, startPoint x: 162, startPoint y: 173, endPoint x: 164, endPoint y: 168, distance: 5.6
click at [162, 172] on input "服務名稱/代號" at bounding box center [160, 171] width 82 height 14
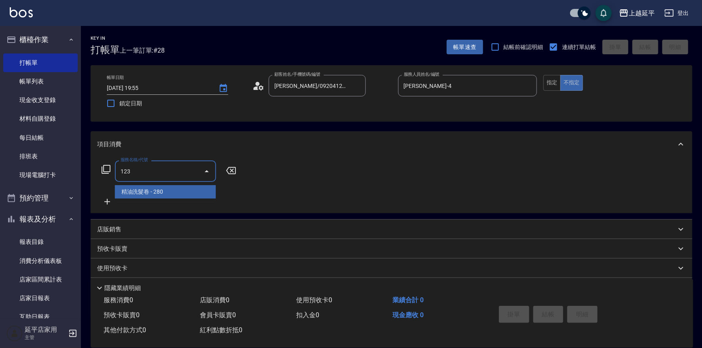
click at [172, 189] on span "精油洗髮卷 - 280" at bounding box center [165, 191] width 101 height 13
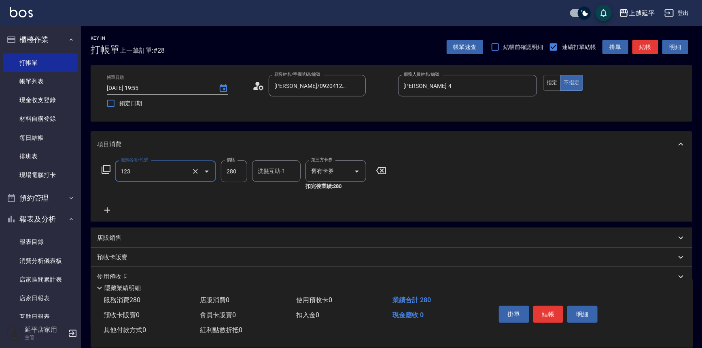
type input "精油洗髮卷(123)"
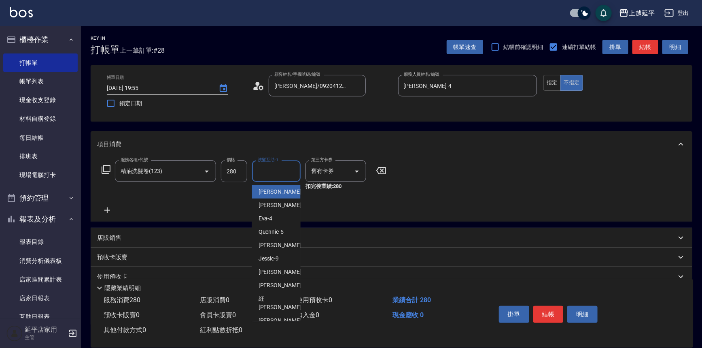
click at [267, 172] on input "洗髮互助-1" at bounding box center [276, 171] width 41 height 14
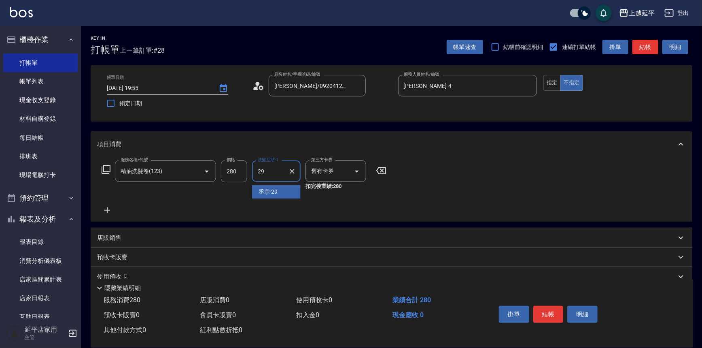
click at [273, 188] on span "丞宗 -29" at bounding box center [268, 191] width 19 height 9
type input "丞宗-29"
click at [551, 310] on button "結帳" at bounding box center [549, 314] width 30 height 17
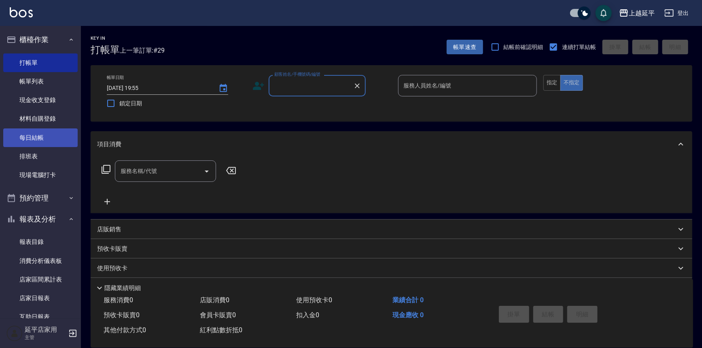
click at [34, 143] on link "每日結帳" at bounding box center [40, 137] width 74 height 19
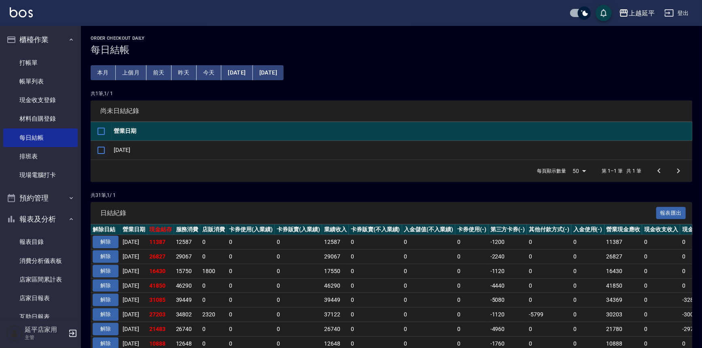
click at [104, 150] on input "checkbox" at bounding box center [101, 150] width 17 height 17
checkbox input "true"
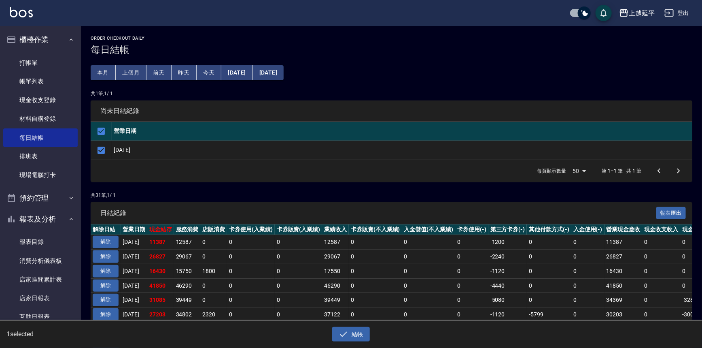
drag, startPoint x: 351, startPoint y: 330, endPoint x: 340, endPoint y: 324, distance: 12.9
click at [350, 328] on button "結帳" at bounding box center [351, 334] width 38 height 15
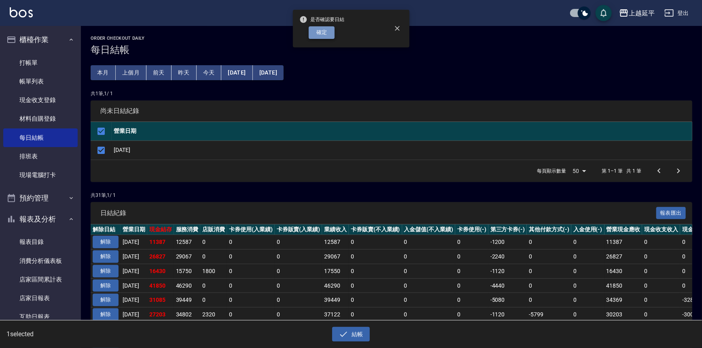
click at [329, 32] on button "確定" at bounding box center [322, 32] width 26 height 13
checkbox input "false"
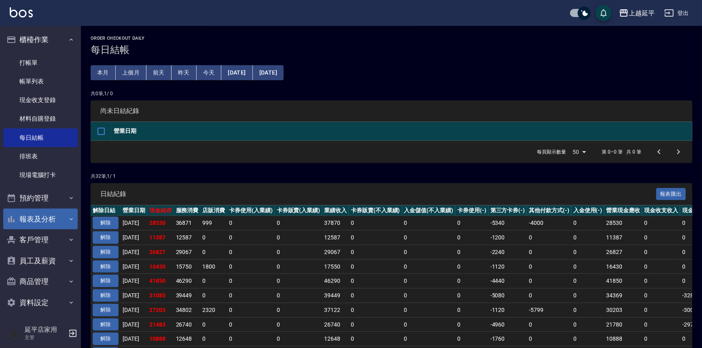
click at [30, 215] on button "報表及分析" at bounding box center [40, 218] width 74 height 21
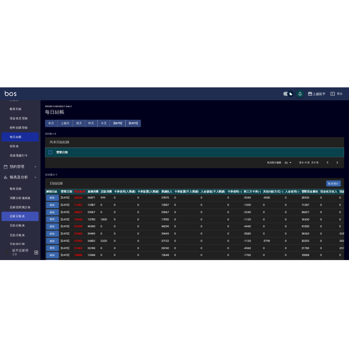
scroll to position [73, 0]
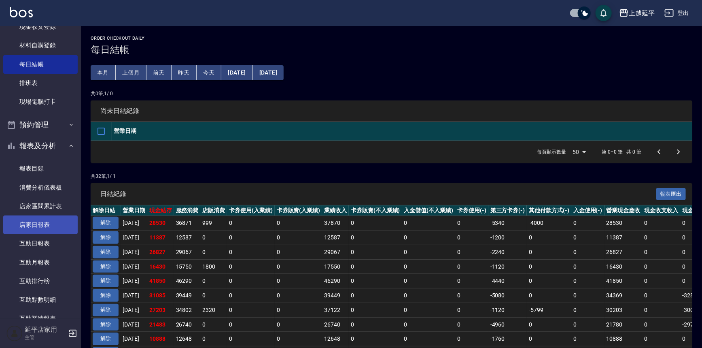
click at [36, 224] on link "店家日報表" at bounding box center [40, 224] width 74 height 19
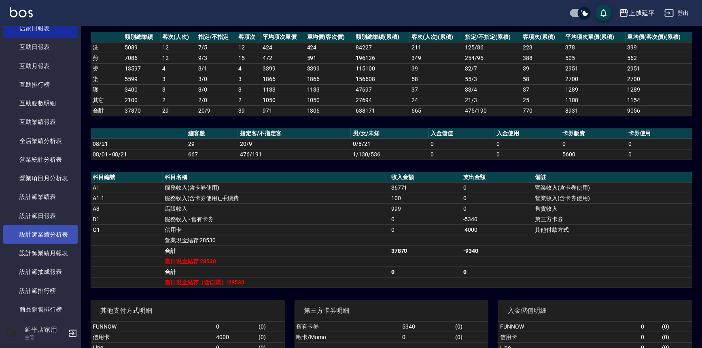
scroll to position [331, 0]
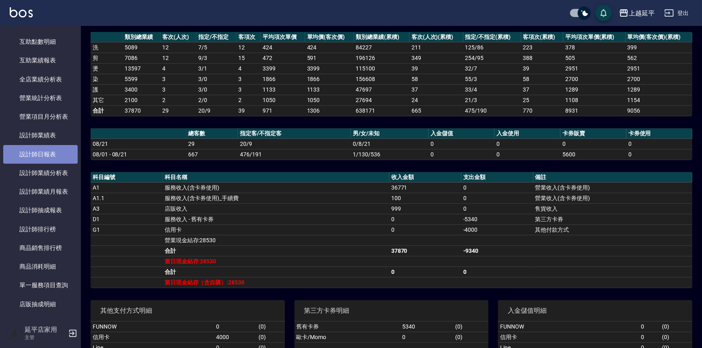
click at [48, 156] on link "設計師日報表" at bounding box center [40, 154] width 74 height 19
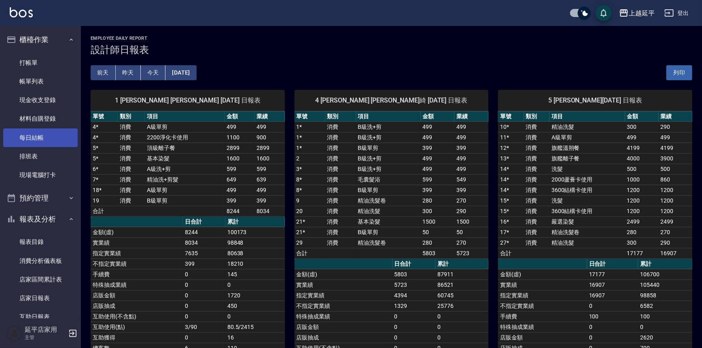
click at [57, 137] on link "每日結帳" at bounding box center [40, 137] width 74 height 19
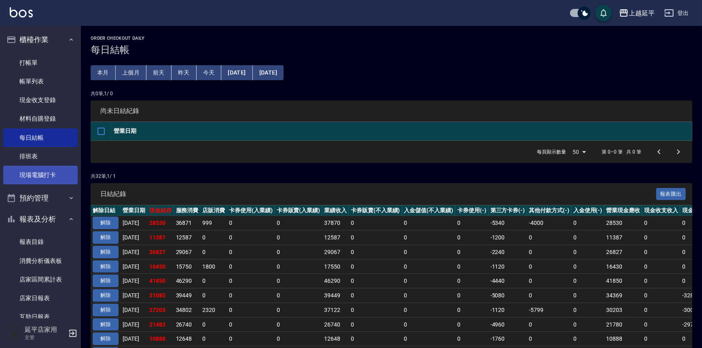
click at [50, 173] on link "現場電腦打卡" at bounding box center [40, 175] width 74 height 19
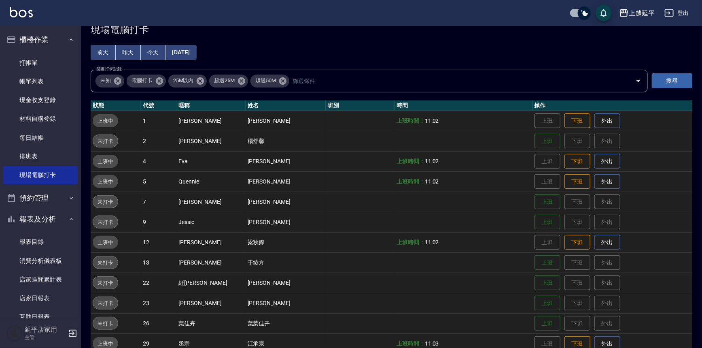
scroll to position [36, 0]
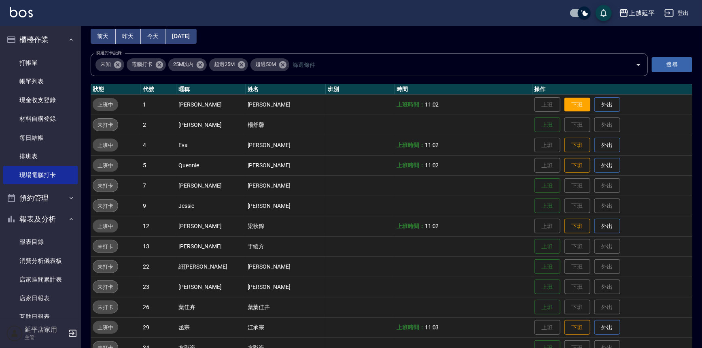
click at [570, 102] on button "下班" at bounding box center [578, 105] width 26 height 14
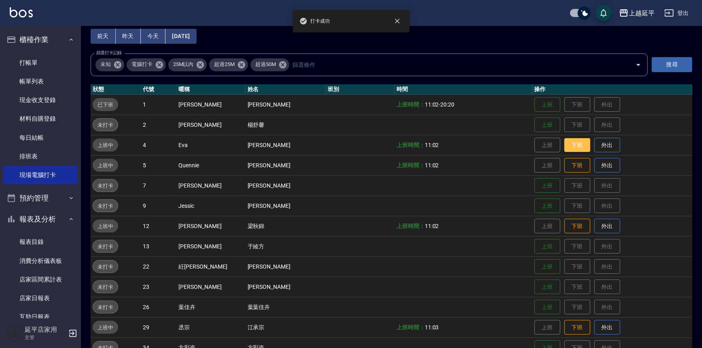
click at [568, 144] on button "下班" at bounding box center [578, 145] width 26 height 14
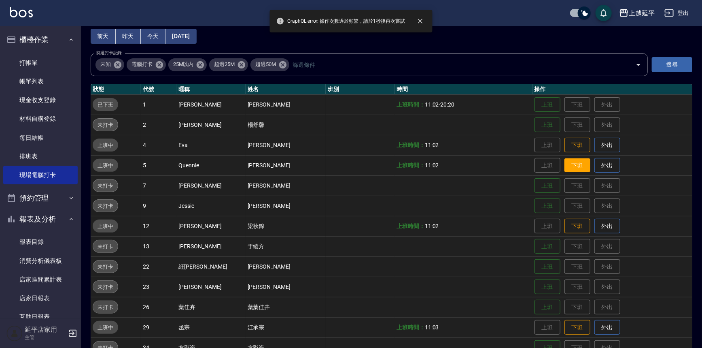
click at [571, 163] on button "下班" at bounding box center [578, 165] width 26 height 14
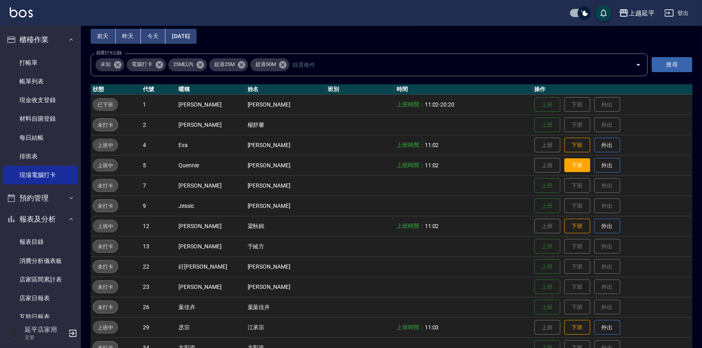
scroll to position [110, 0]
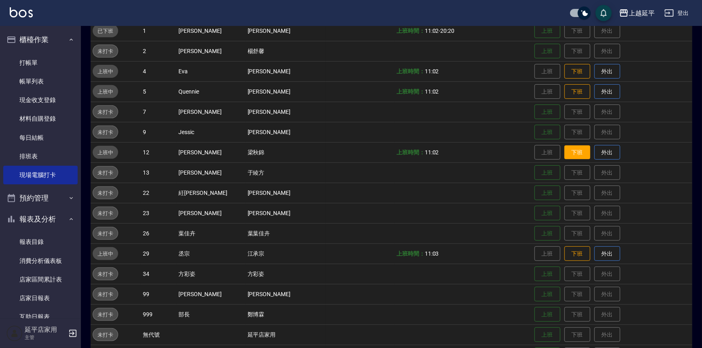
click at [571, 155] on button "下班" at bounding box center [578, 152] width 26 height 14
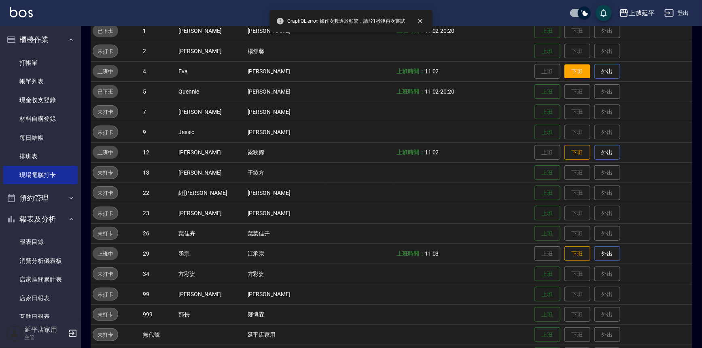
click at [571, 73] on button "下班" at bounding box center [578, 71] width 26 height 14
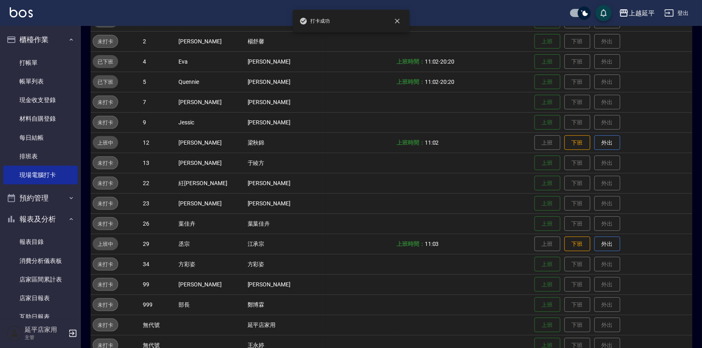
scroll to position [137, 0]
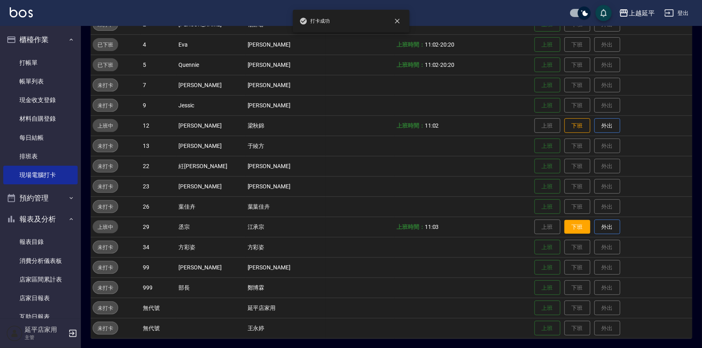
drag, startPoint x: 568, startPoint y: 225, endPoint x: 566, endPoint y: 219, distance: 6.0
click at [568, 223] on button "下班" at bounding box center [578, 227] width 26 height 14
click at [568, 123] on button "下班" at bounding box center [578, 126] width 26 height 14
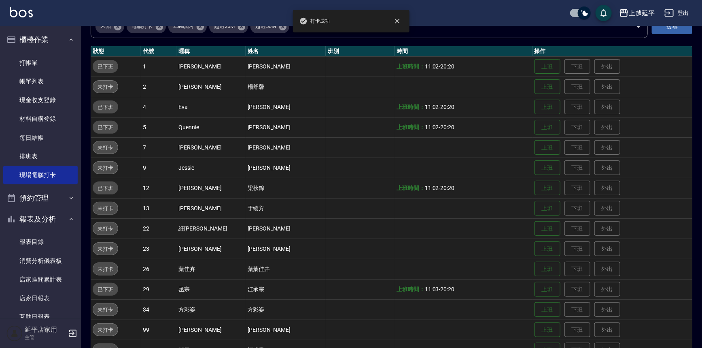
scroll to position [0, 0]
